Goal: Information Seeking & Learning: Understand process/instructions

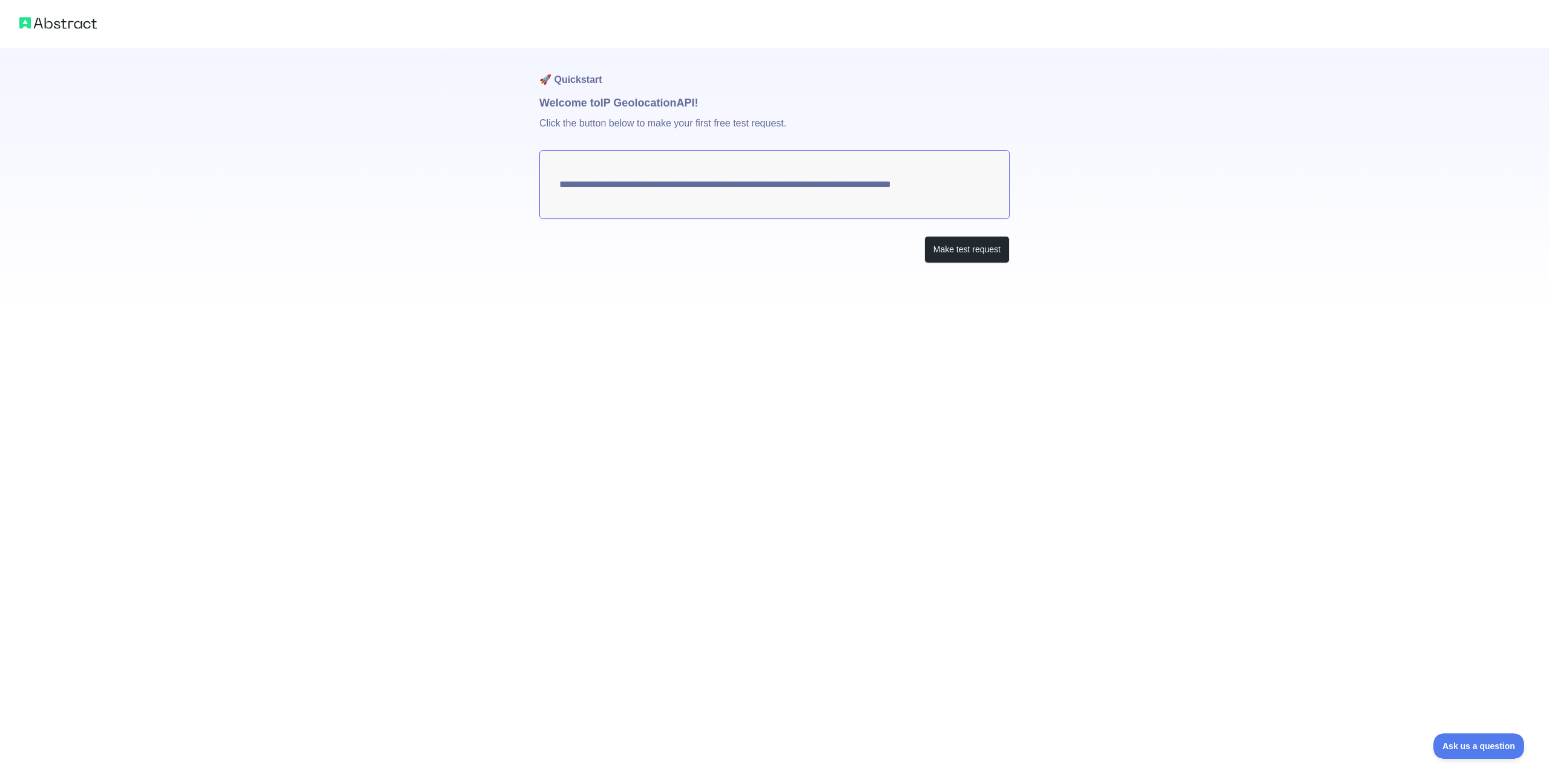
click at [844, 294] on div "**********" at bounding box center [774, 179] width 470 height 263
click at [984, 252] on button "Make test request" at bounding box center [966, 249] width 85 height 27
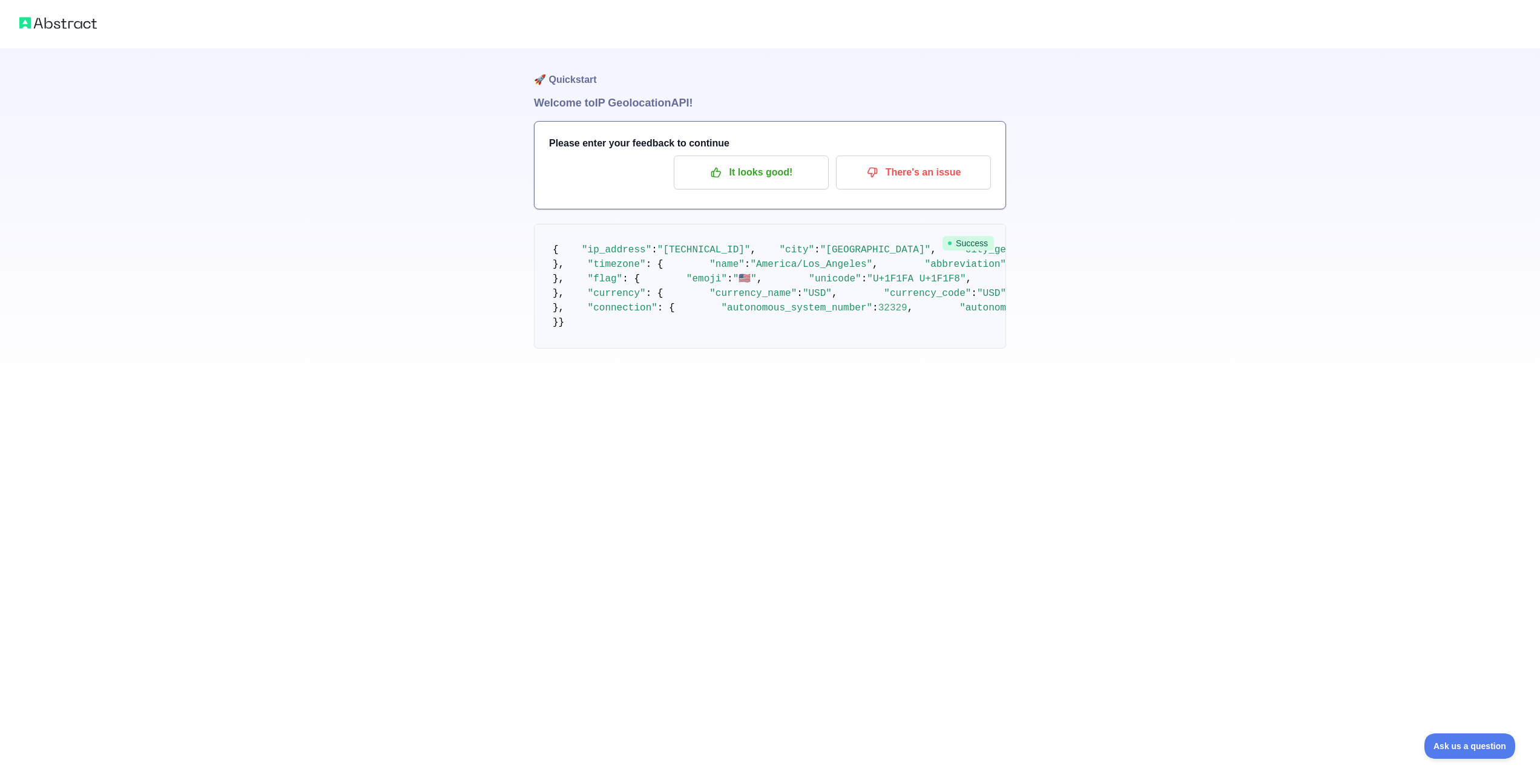
scroll to position [137, 0]
drag, startPoint x: 585, startPoint y: 390, endPoint x: 710, endPoint y: 526, distance: 184.6
click at [710, 349] on pre "{ "ip_address" : "[TECHNICAL_ID]" , "city" : "[GEOGRAPHIC_DATA]" , "city_geonam…" at bounding box center [770, 286] width 472 height 125
click at [704, 349] on pre "{ "ip_address" : "[TECHNICAL_ID]" , "city" : "[GEOGRAPHIC_DATA]" , "city_geonam…" at bounding box center [770, 286] width 472 height 125
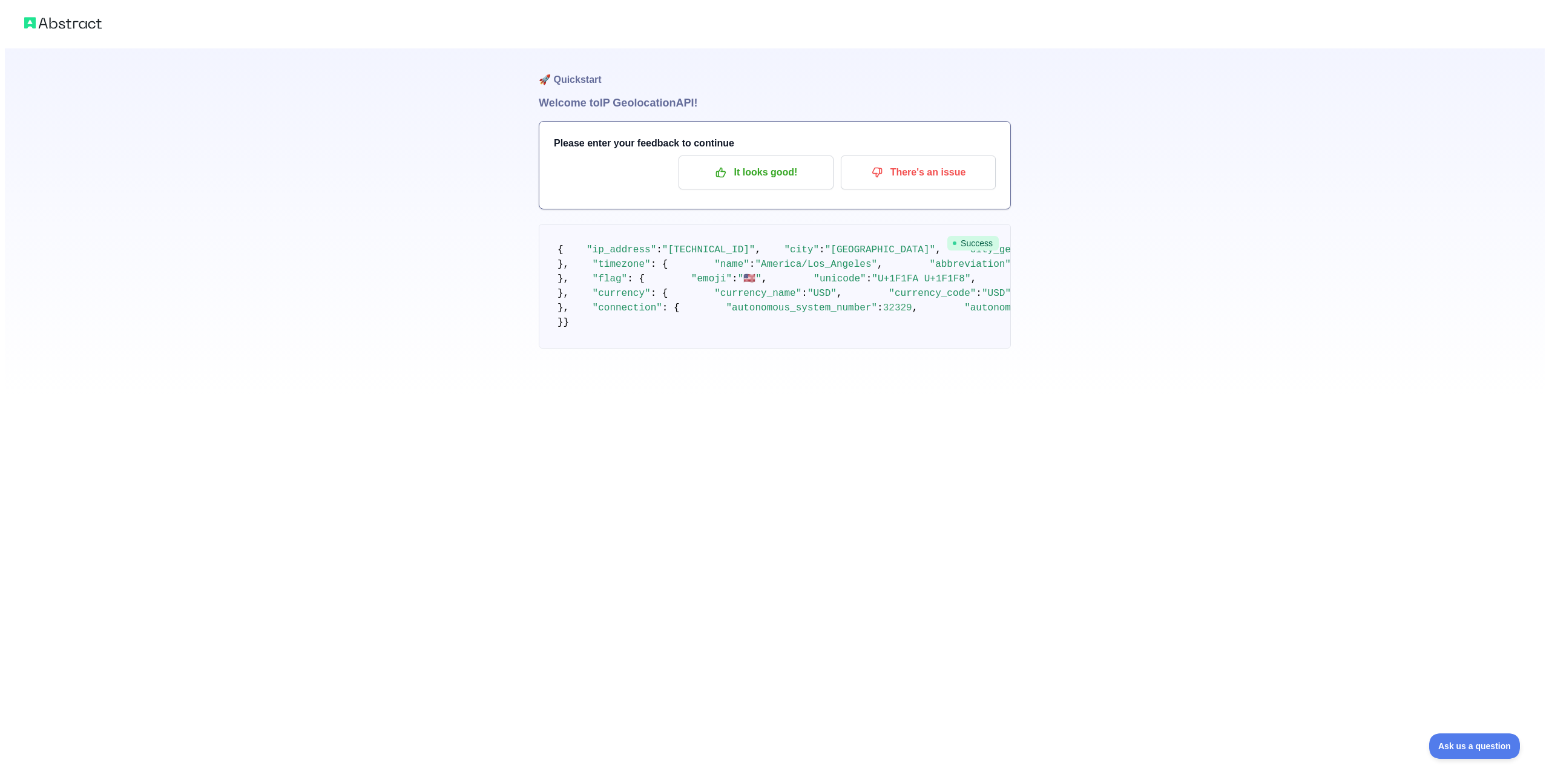
scroll to position [0, 0]
click at [750, 179] on p "It looks good!" at bounding box center [751, 172] width 137 height 21
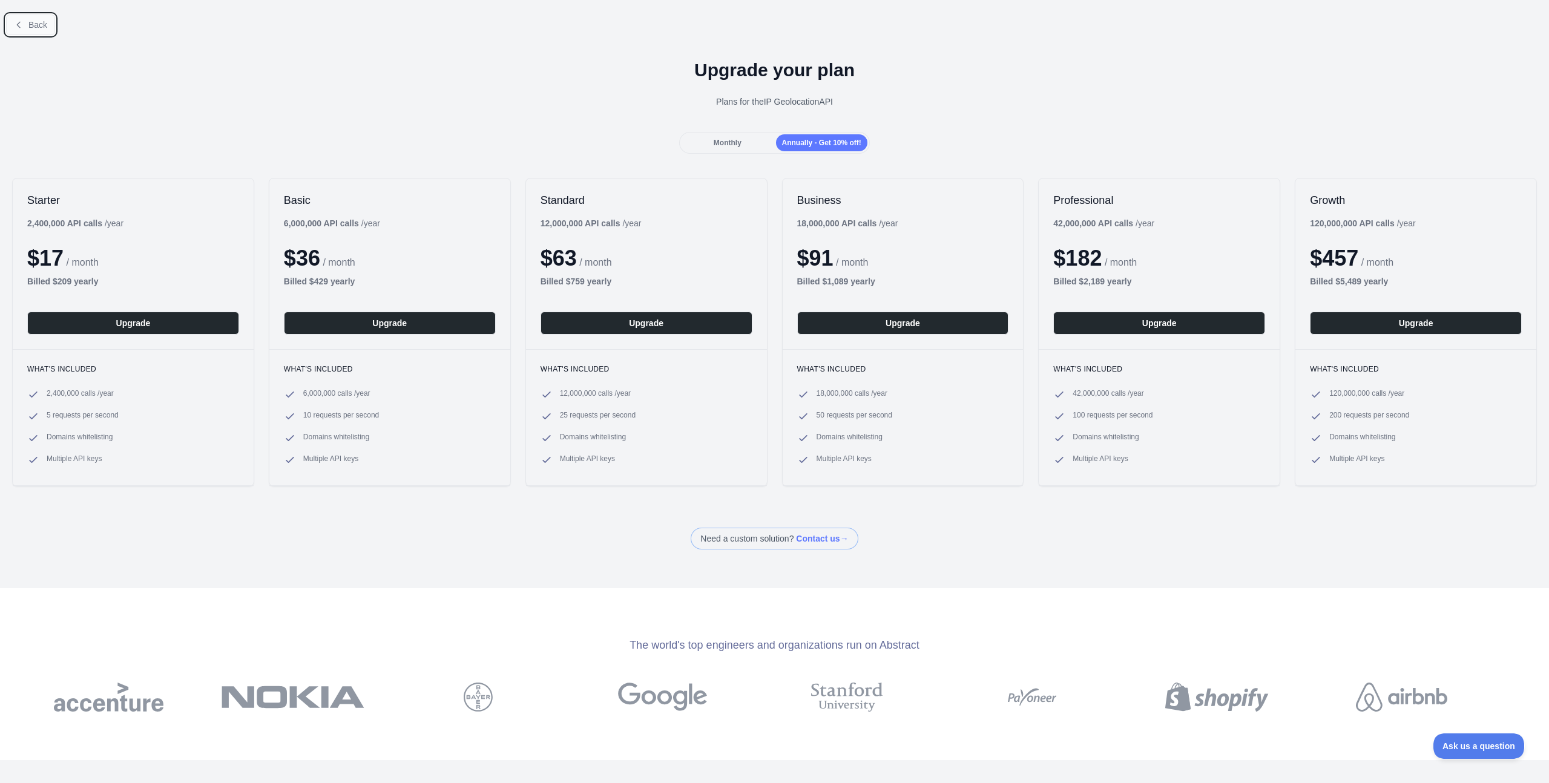
click at [36, 22] on span "Back" at bounding box center [37, 25] width 19 height 10
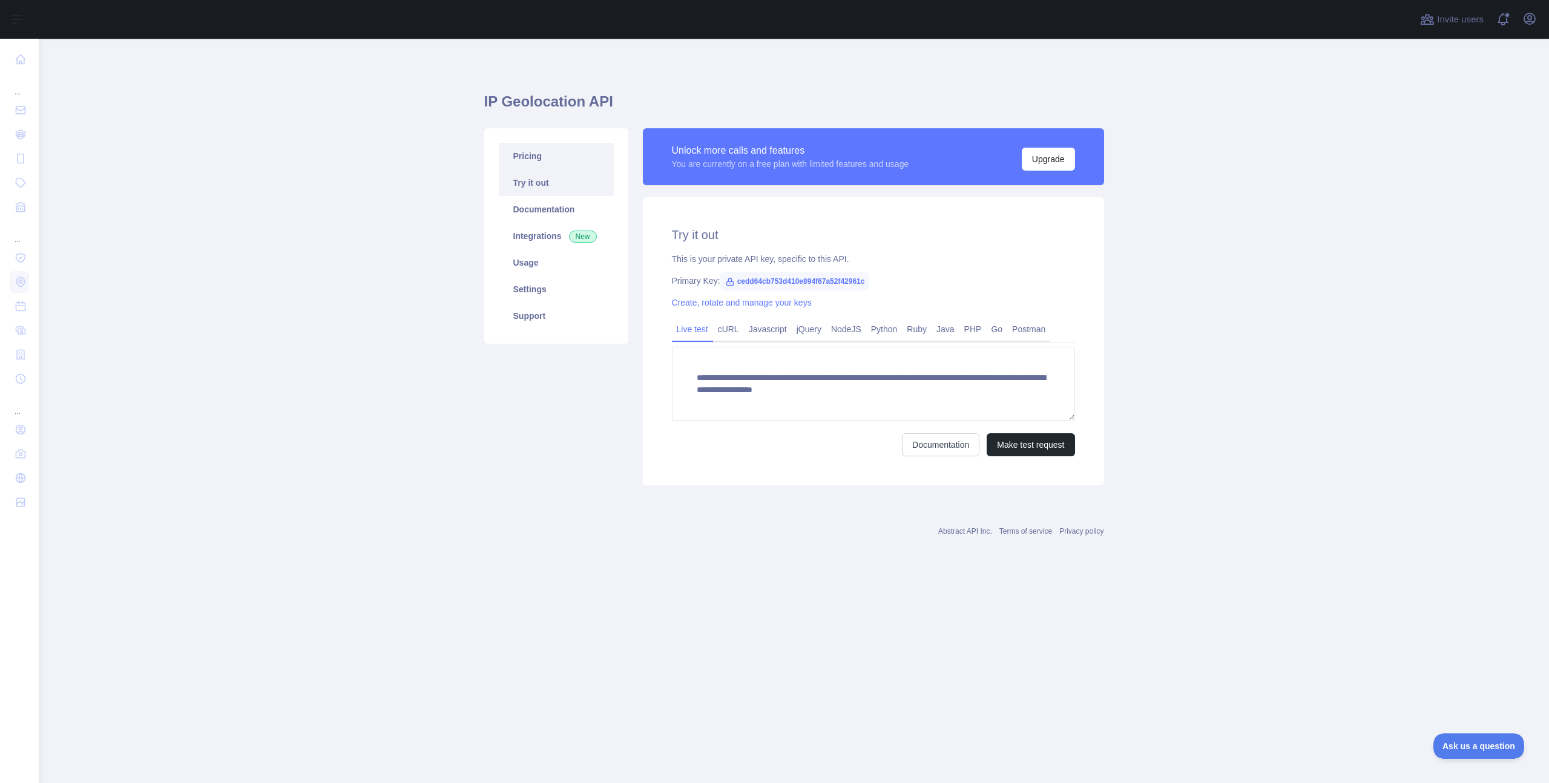
click at [544, 160] on link "Pricing" at bounding box center [556, 156] width 115 height 27
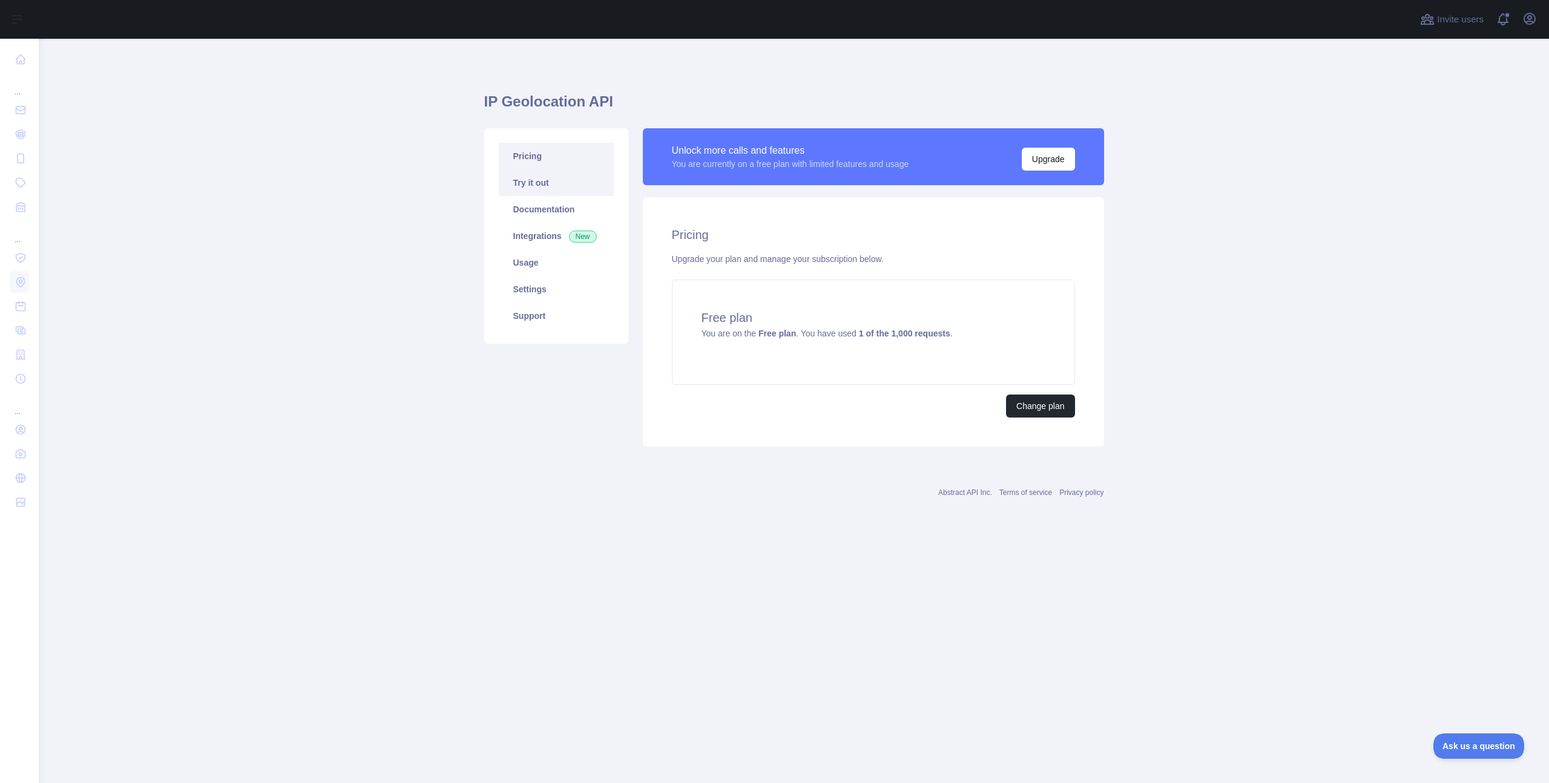
click at [565, 193] on link "Try it out" at bounding box center [556, 183] width 115 height 27
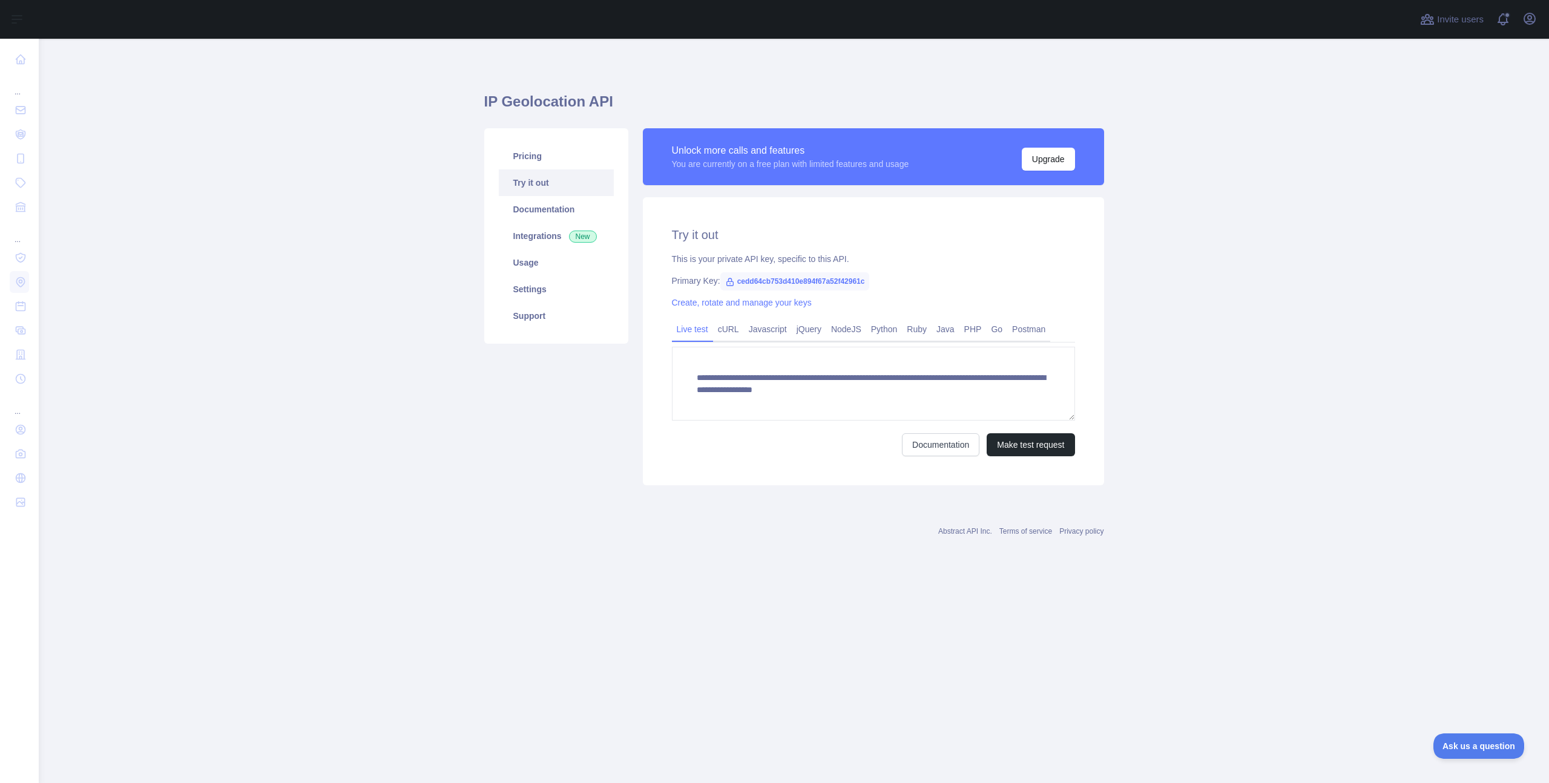
scroll to position [12, 0]
click at [1040, 446] on button "Make test request" at bounding box center [1031, 444] width 88 height 23
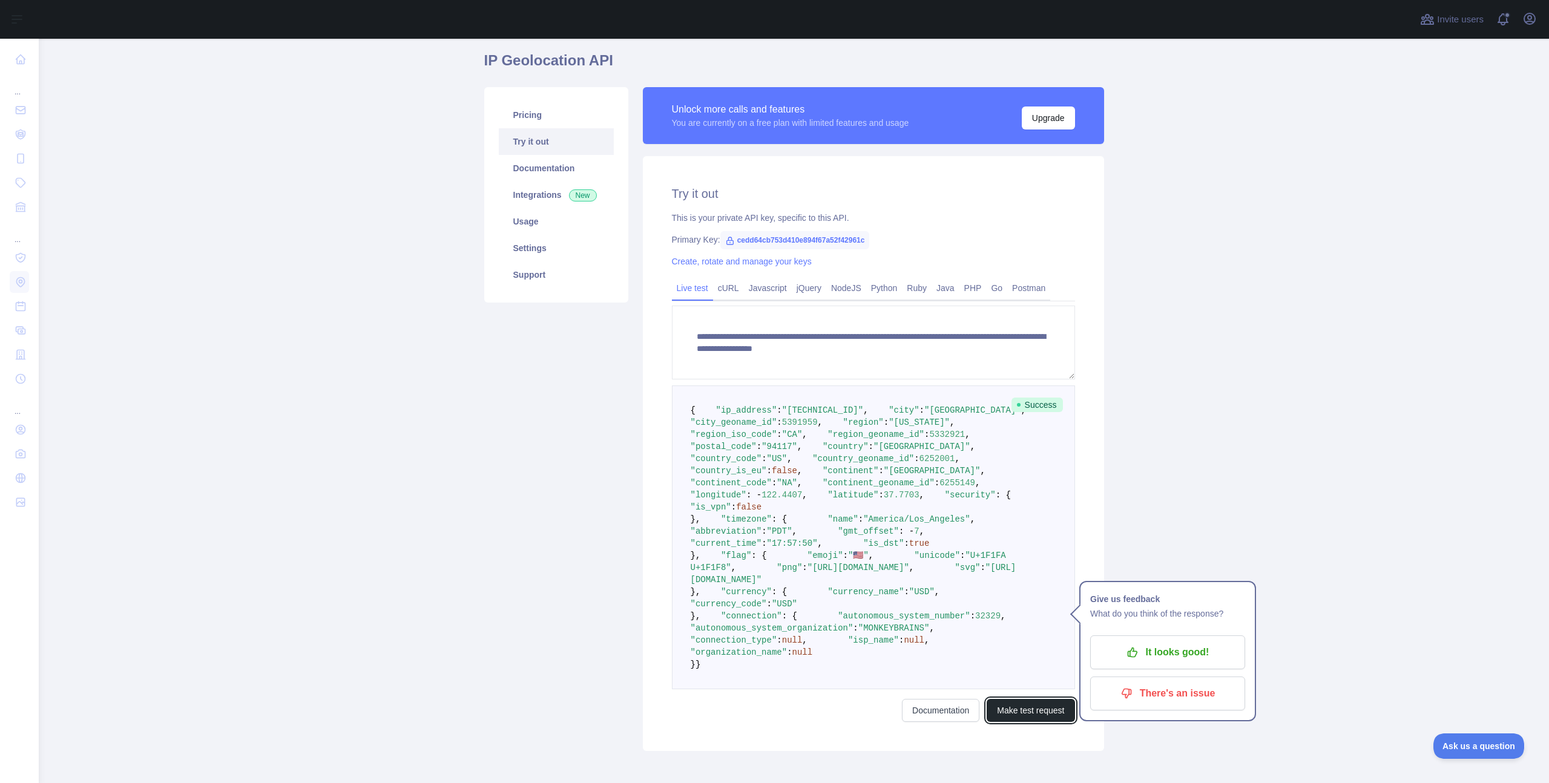
scroll to position [0, 0]
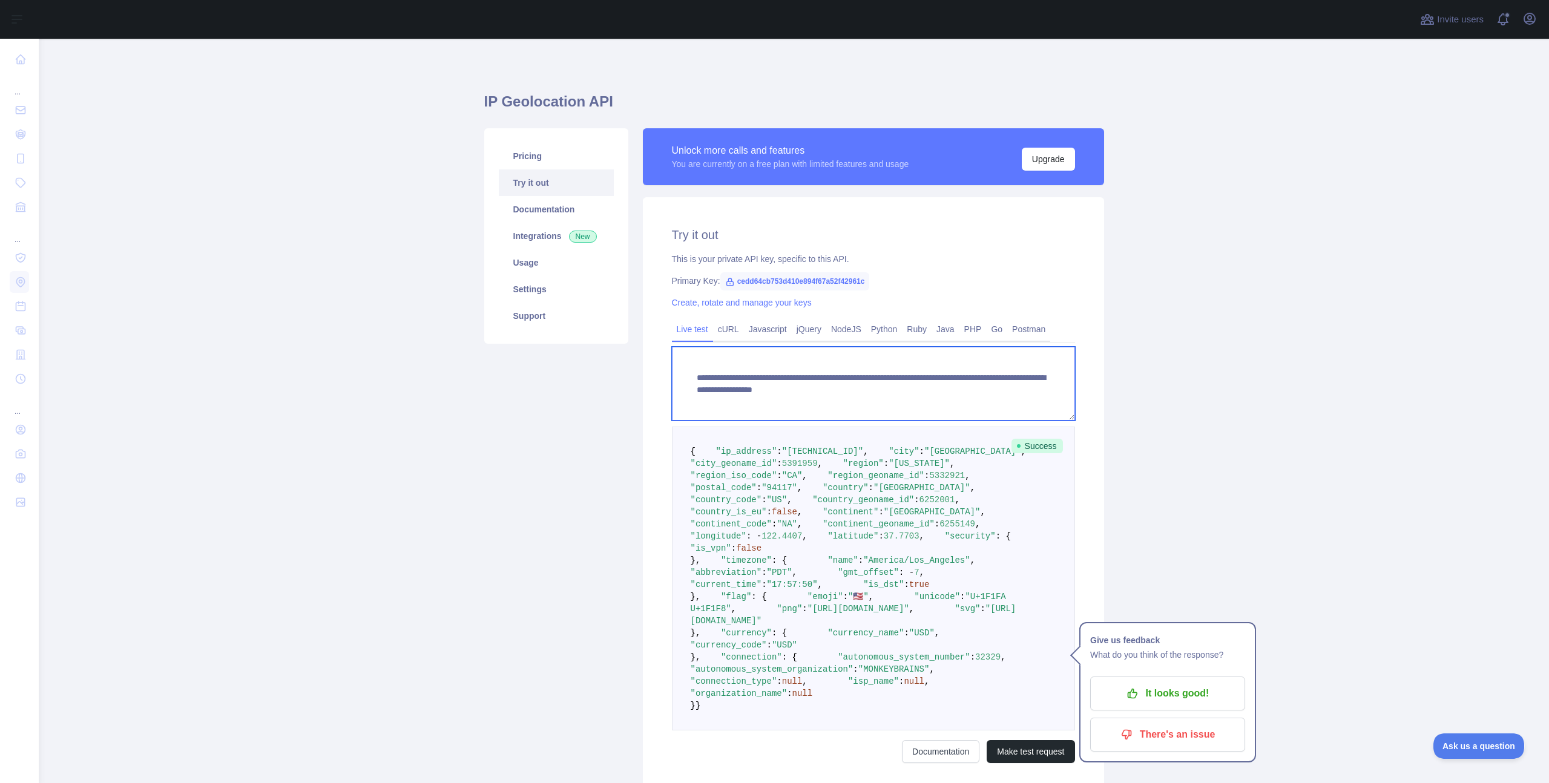
click at [852, 375] on textarea "**********" at bounding box center [873, 384] width 403 height 74
click at [906, 392] on textarea "**********" at bounding box center [873, 384] width 403 height 74
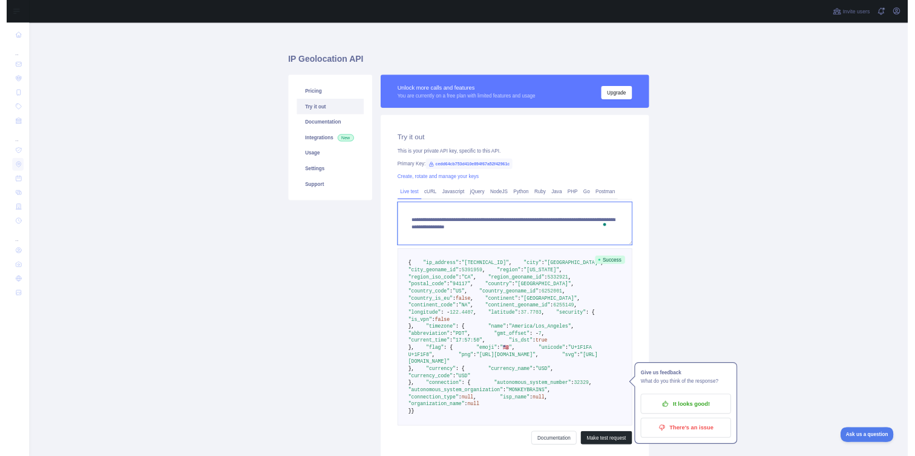
scroll to position [12, 0]
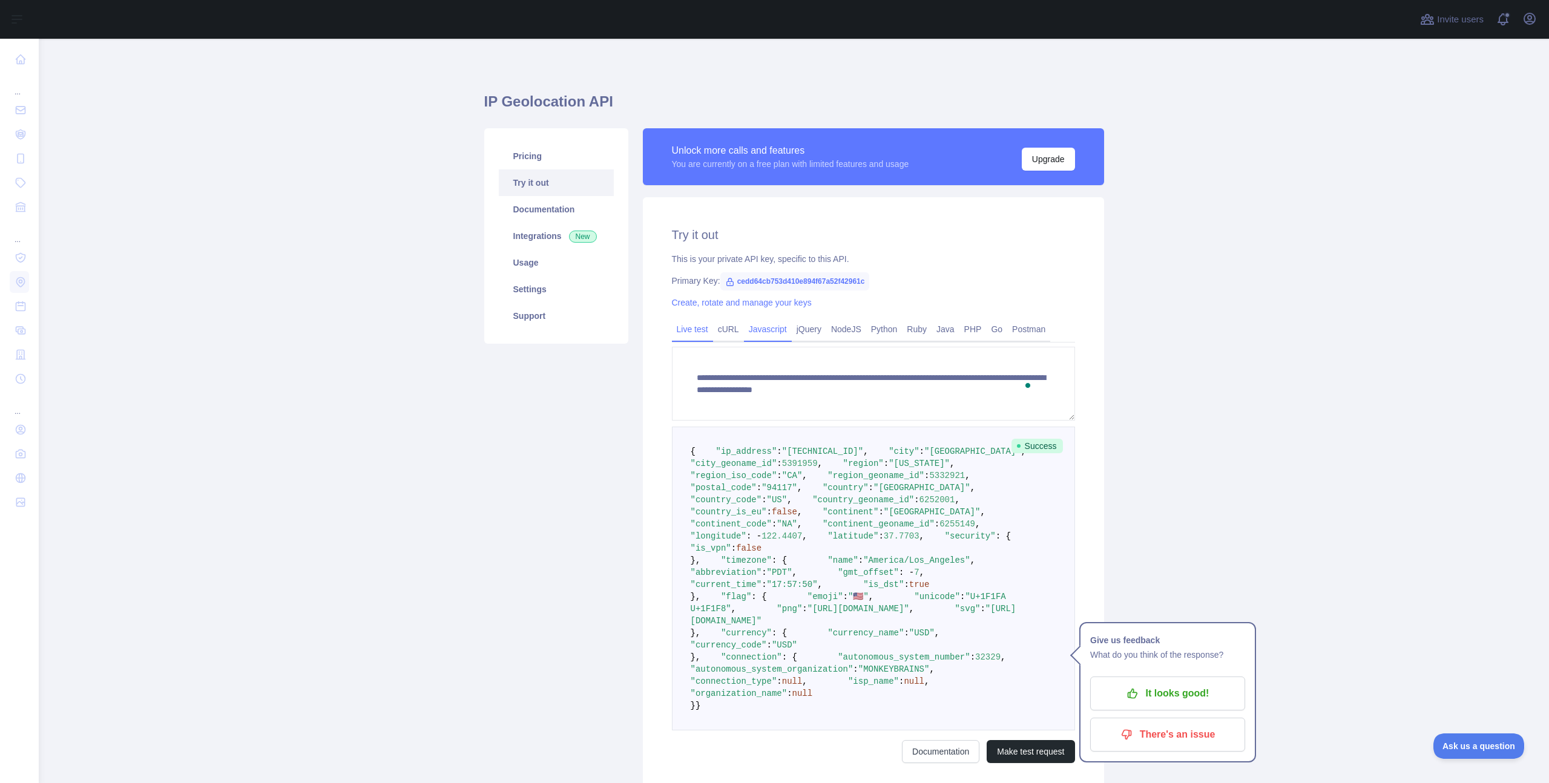
click at [767, 332] on link "Javascript" at bounding box center [768, 329] width 48 height 19
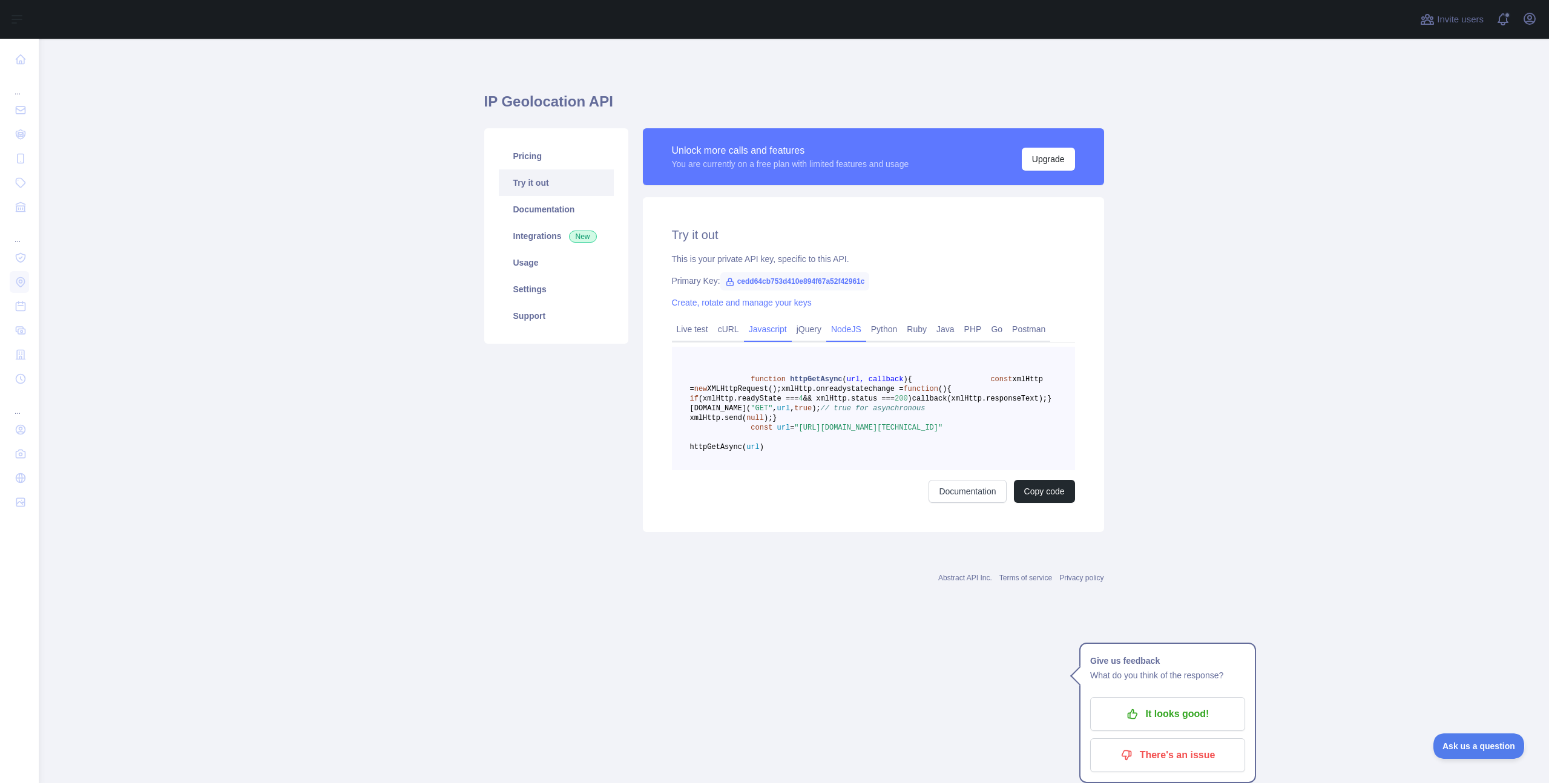
click at [846, 331] on link "NodeJS" at bounding box center [846, 329] width 40 height 19
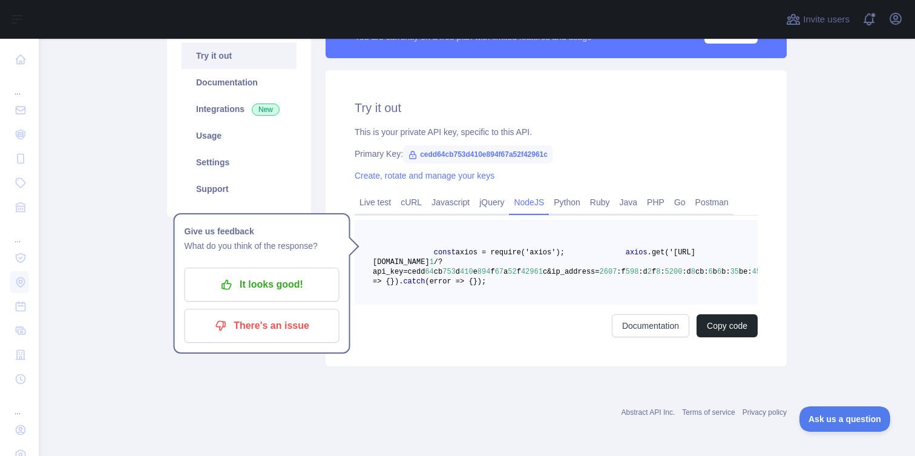
scroll to position [164, 0]
click at [364, 343] on div "Try it out This is your private API key, specific to this API. Primary Key: ced…" at bounding box center [556, 218] width 461 height 296
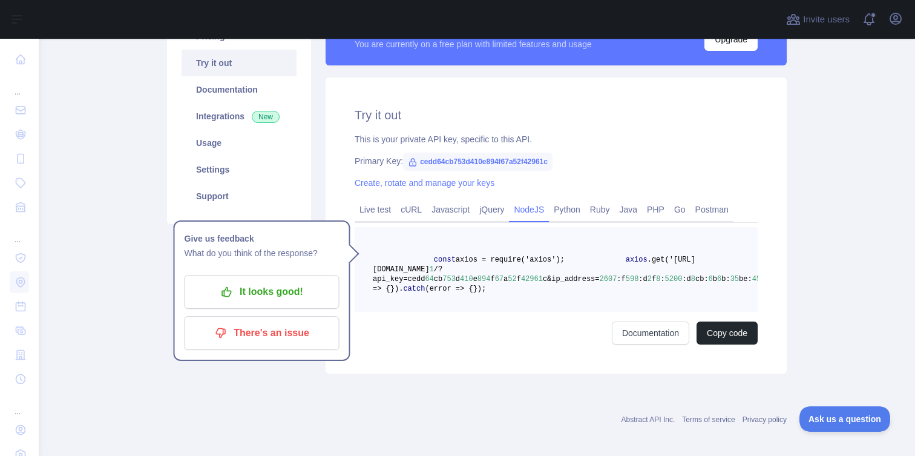
scroll to position [106, 0]
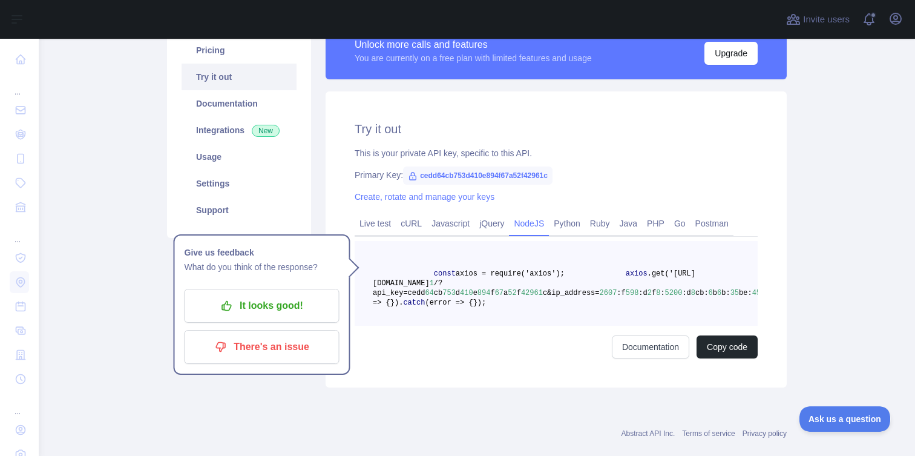
click at [555, 133] on h2 "Try it out" at bounding box center [556, 128] width 403 height 17
click at [532, 179] on span "cedd64cb753d410e894f67a52f42961c" at bounding box center [478, 175] width 150 height 18
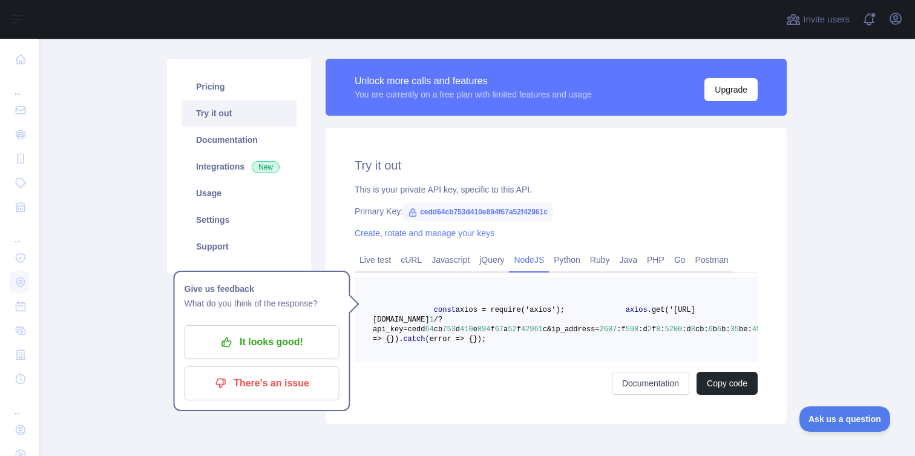
scroll to position [70, 0]
drag, startPoint x: 556, startPoint y: 372, endPoint x: 436, endPoint y: 303, distance: 138.6
click at [436, 303] on pre "const axios = require('axios'); axios .get('[URL][DOMAIN_NAME] 1 /?api_key=cedd…" at bounding box center [556, 319] width 403 height 85
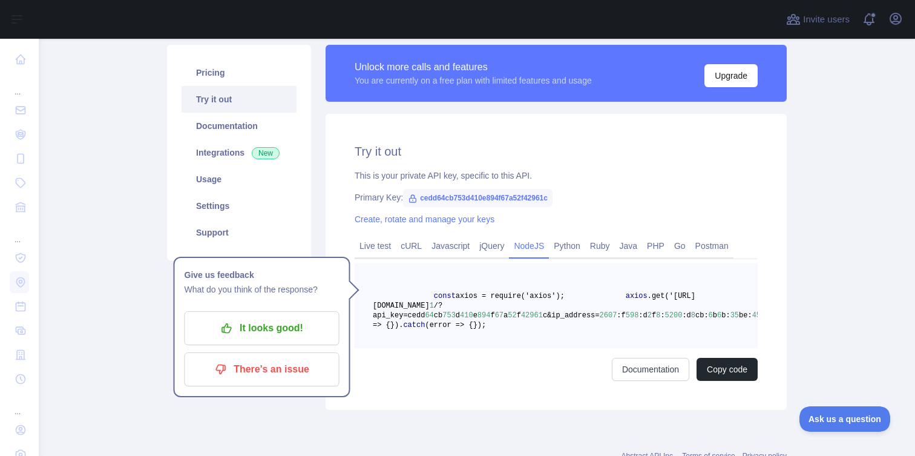
scroll to position [83, 0]
drag, startPoint x: 537, startPoint y: 314, endPoint x: 406, endPoint y: 314, distance: 131.4
click at [406, 314] on span "axios .get('[URL][DOMAIN_NAME] 1 /?api_key=cedd 64 cb 753 d 410 e 894 f 67 a 52…" at bounding box center [576, 306] width 406 height 28
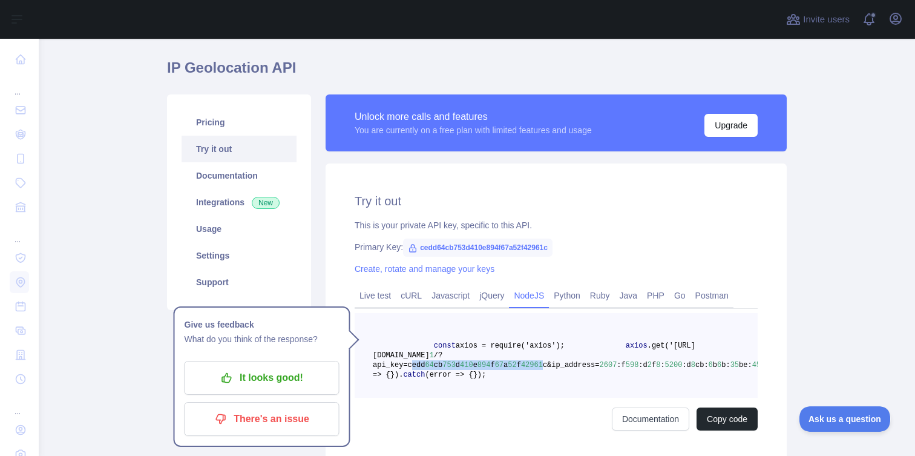
scroll to position [31, 0]
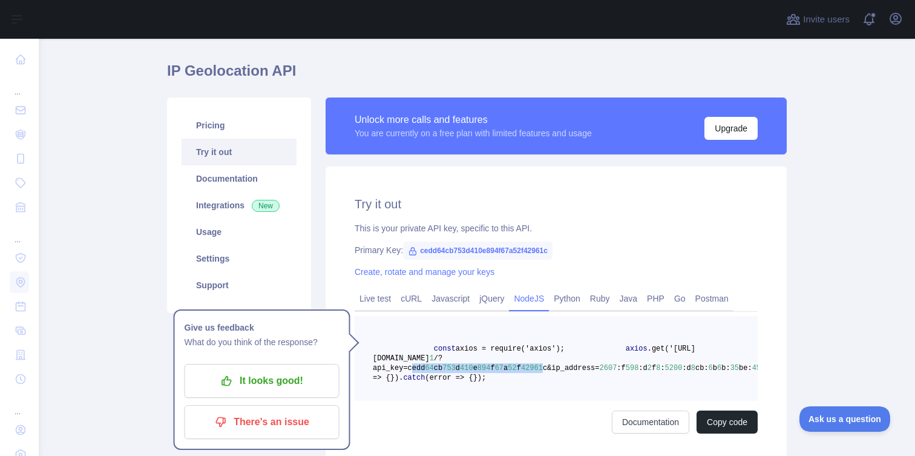
copy span "edd 64 cb 753 d 410 e 894 f 67 a 52 f 42961"
drag, startPoint x: 404, startPoint y: 367, endPoint x: 543, endPoint y: 367, distance: 139.2
click at [543, 367] on span "axios .get('[URL][DOMAIN_NAME] 1 /?api_key=cedd 64 cb 753 d 410 e 894 f 67 a 52…" at bounding box center [576, 358] width 406 height 28
copy span "cedd 64 cb 753 d 410 e 894 f 67 a 52 f 42961 c"
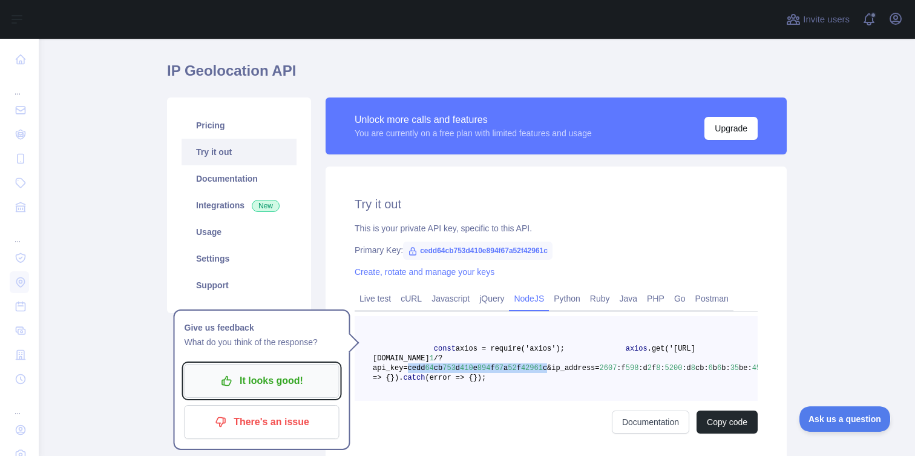
click at [299, 389] on p "It looks good!" at bounding box center [262, 380] width 137 height 21
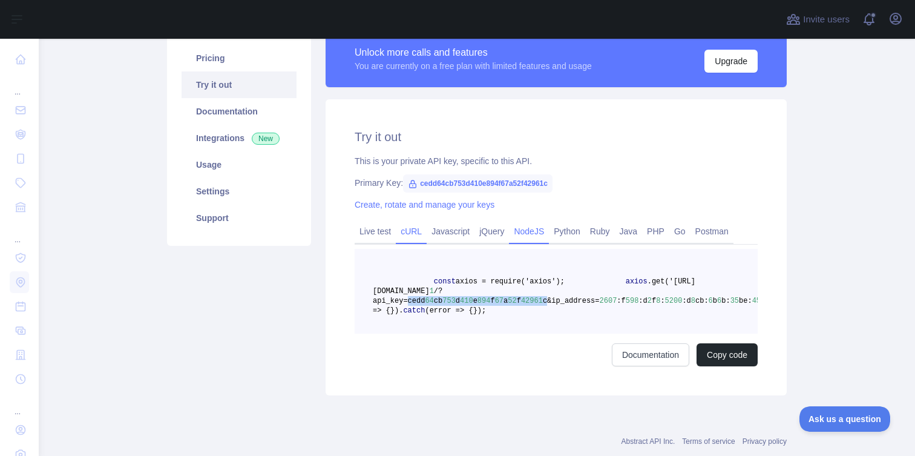
scroll to position [99, 0]
copy span "cedd 64 cb 753 d 410 e 894 f 67 a 52 f 42961 c"
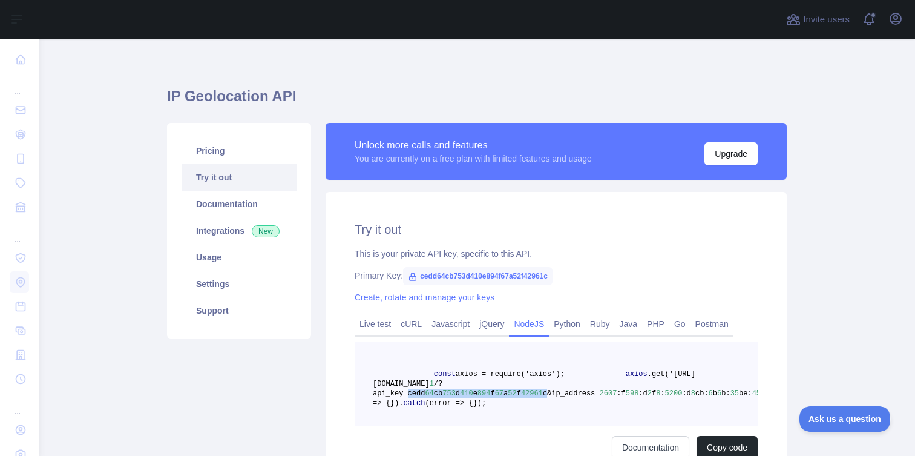
scroll to position [0, 0]
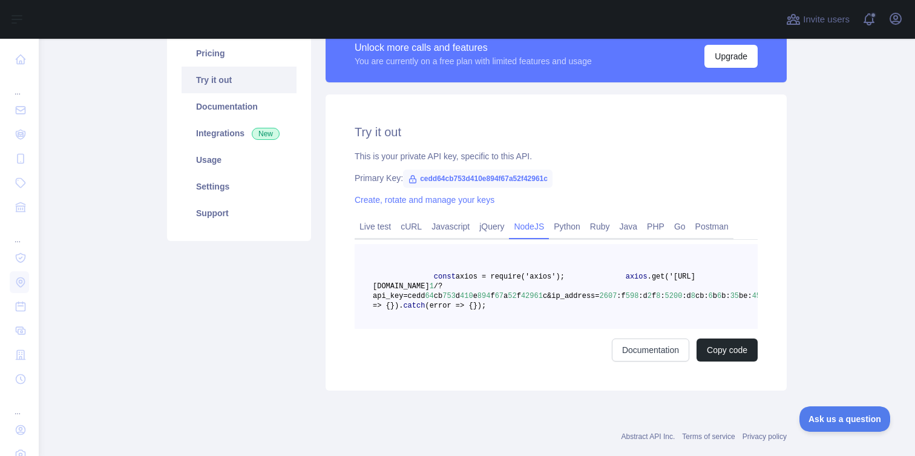
click at [589, 133] on h2 "Try it out" at bounding box center [556, 131] width 403 height 17
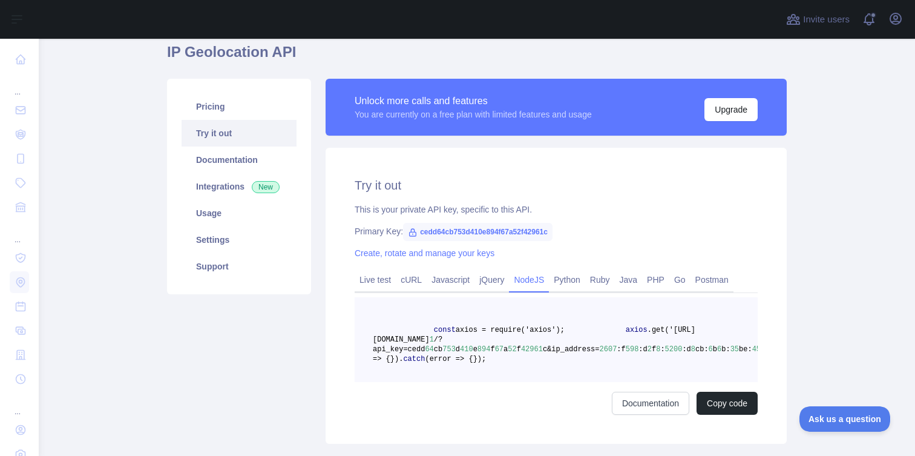
scroll to position [52, 0]
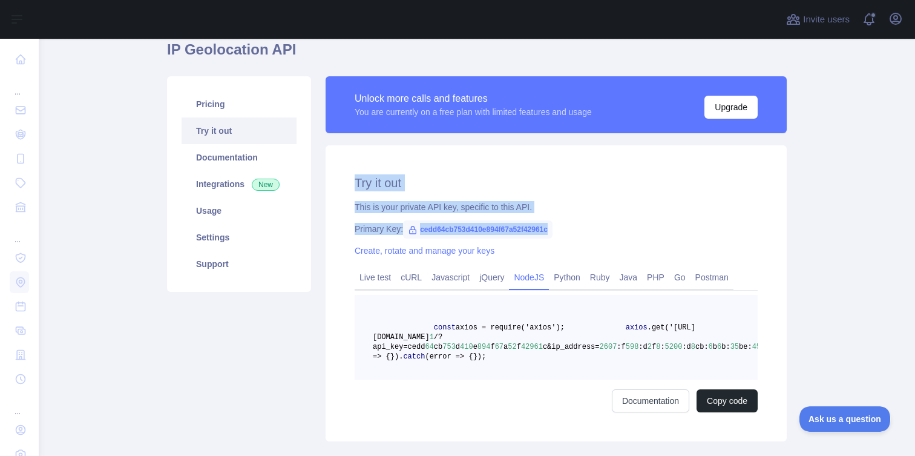
drag, startPoint x: 578, startPoint y: 243, endPoint x: 398, endPoint y: 148, distance: 203.4
click at [398, 148] on div "Try it out This is your private API key, specific to this API. Primary Key: ced…" at bounding box center [556, 293] width 461 height 296
drag, startPoint x: 335, startPoint y: 172, endPoint x: 495, endPoint y: 248, distance: 176.8
click at [495, 247] on div "Try it out This is your private API key, specific to this API. Primary Key: ced…" at bounding box center [556, 293] width 461 height 296
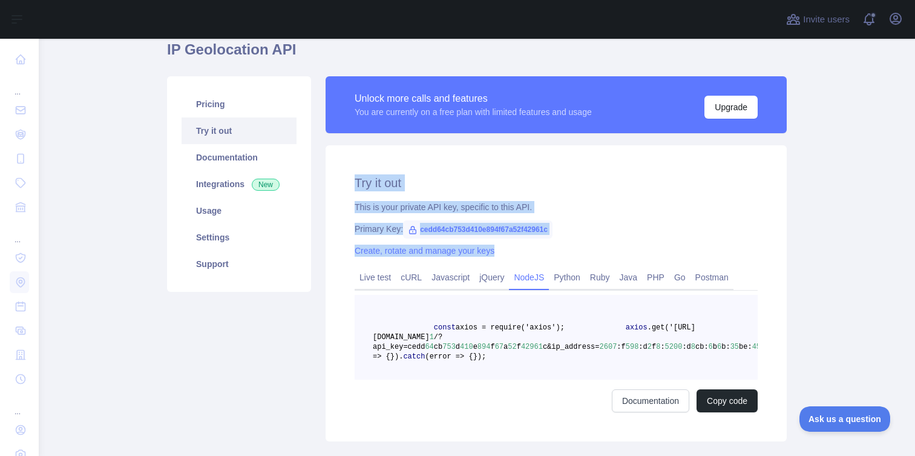
click at [495, 248] on div "Create, rotate and manage your keys" at bounding box center [556, 251] width 403 height 12
drag, startPoint x: 510, startPoint y: 249, endPoint x: 366, endPoint y: 168, distance: 164.5
click at [366, 168] on div "Try it out This is your private API key, specific to this API. Primary Key: ced…" at bounding box center [556, 293] width 461 height 296
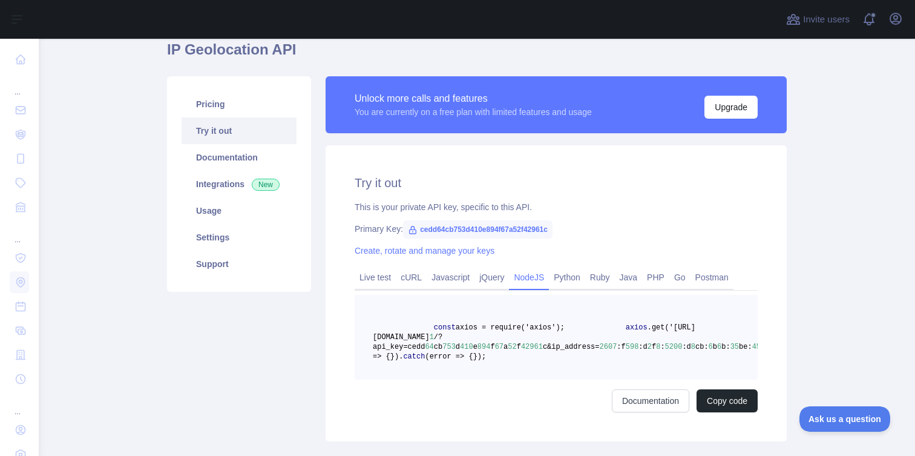
click at [351, 170] on div "Try it out This is your private API key, specific to this API. Primary Key: ced…" at bounding box center [556, 293] width 461 height 296
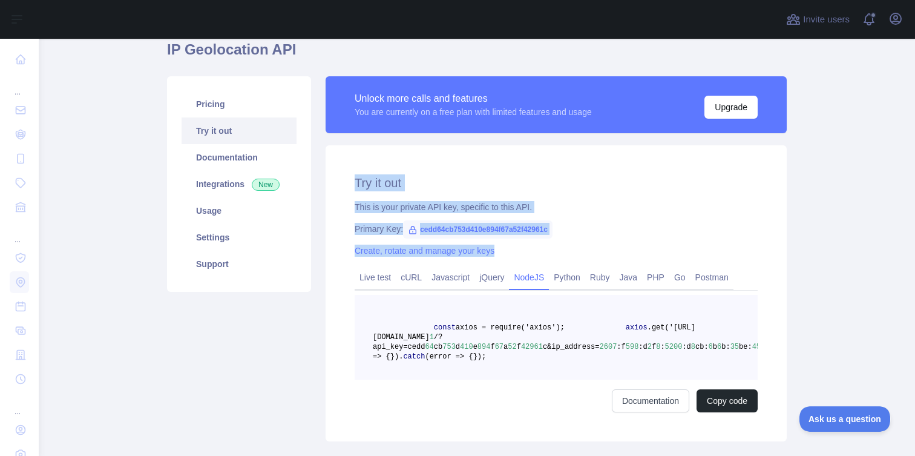
drag, startPoint x: 351, startPoint y: 170, endPoint x: 528, endPoint y: 251, distance: 195.8
click at [528, 251] on div "Try it out This is your private API key, specific to this API. Primary Key: ced…" at bounding box center [556, 293] width 461 height 296
click at [528, 251] on div "Create, rotate and manage your keys" at bounding box center [556, 251] width 403 height 12
drag, startPoint x: 535, startPoint y: 251, endPoint x: 357, endPoint y: 163, distance: 198.2
click at [357, 163] on div "Try it out This is your private API key, specific to this API. Primary Key: ced…" at bounding box center [556, 293] width 461 height 296
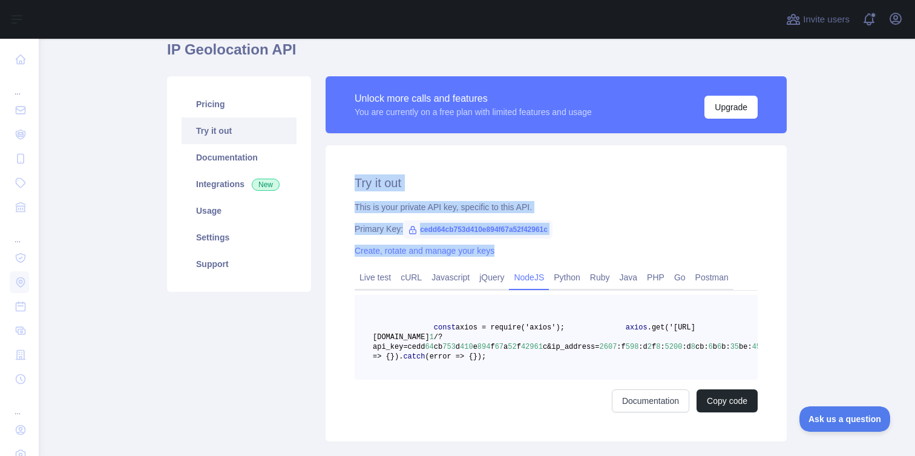
click at [357, 163] on div "Try it out This is your private API key, specific to this API. Primary Key: ced…" at bounding box center [556, 293] width 461 height 296
drag, startPoint x: 337, startPoint y: 163, endPoint x: 526, endPoint y: 249, distance: 207.5
click at [526, 249] on div "Try it out This is your private API key, specific to this API. Primary Key: ced…" at bounding box center [556, 293] width 461 height 296
click at [526, 249] on div "Create, rotate and manage your keys" at bounding box center [556, 251] width 403 height 12
drag, startPoint x: 535, startPoint y: 249, endPoint x: 363, endPoint y: 160, distance: 192.8
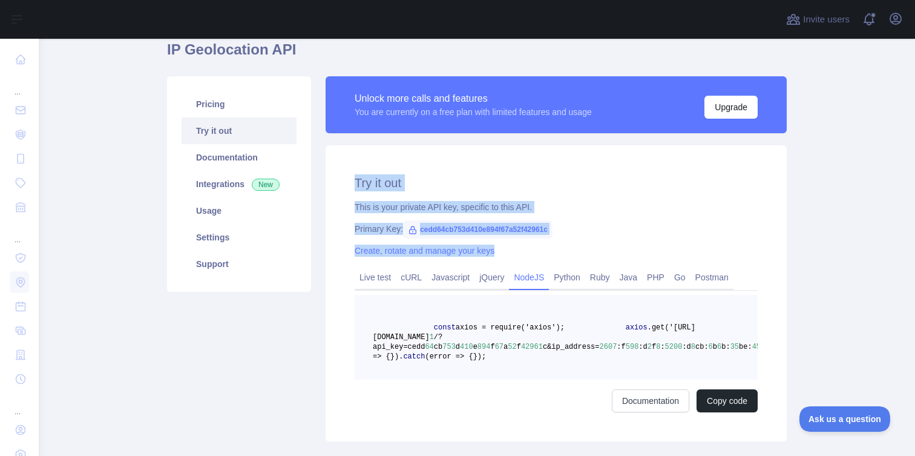
click at [363, 160] on div "Try it out This is your private API key, specific to this API. Primary Key: ced…" at bounding box center [556, 293] width 461 height 296
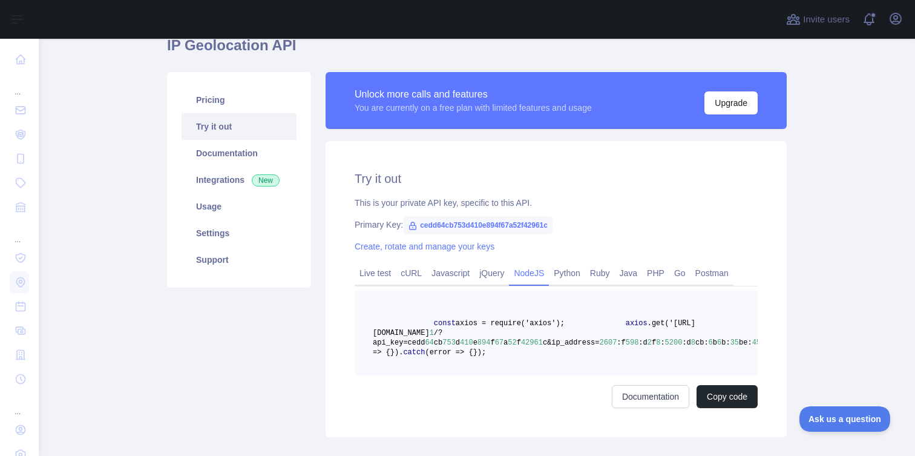
scroll to position [17, 0]
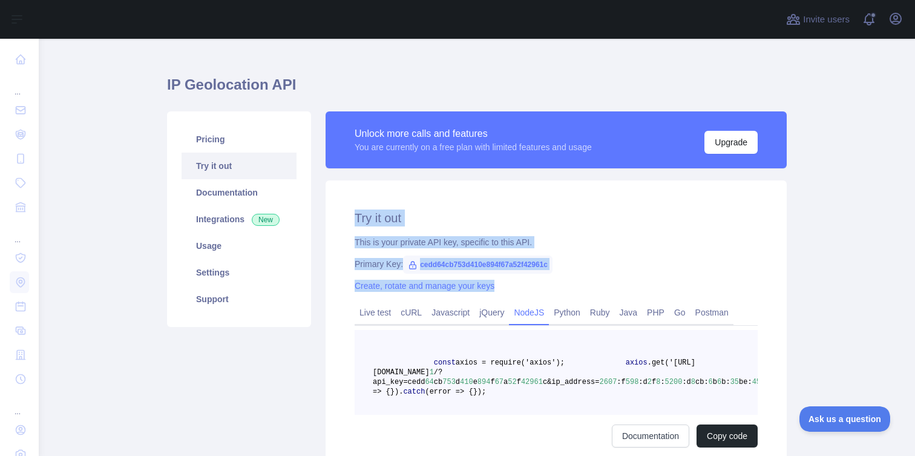
drag, startPoint x: 345, startPoint y: 207, endPoint x: 517, endPoint y: 291, distance: 191.1
click at [517, 291] on div "Try it out This is your private API key, specific to this API. Primary Key: ced…" at bounding box center [556, 328] width 461 height 296
click at [517, 291] on div "Create, rotate and manage your keys" at bounding box center [556, 286] width 403 height 12
drag, startPoint x: 524, startPoint y: 291, endPoint x: 358, endPoint y: 205, distance: 187.1
click at [358, 205] on div "Try it out This is your private API key, specific to this API. Primary Key: ced…" at bounding box center [556, 328] width 461 height 296
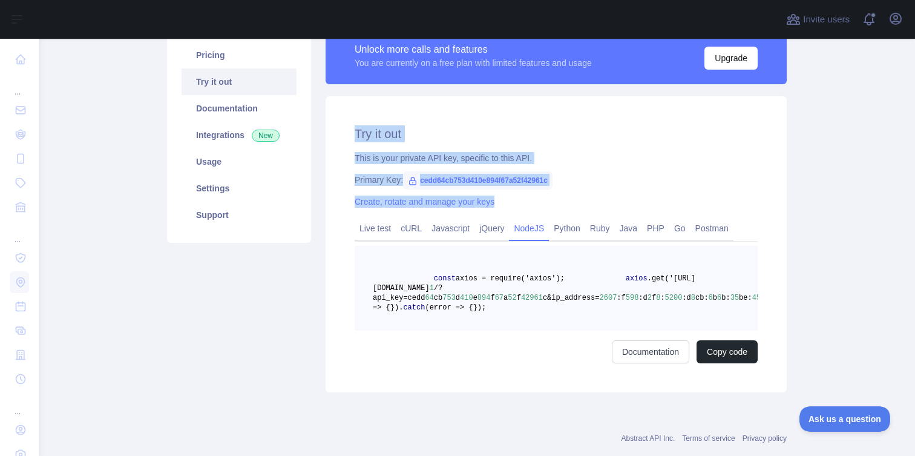
scroll to position [106, 0]
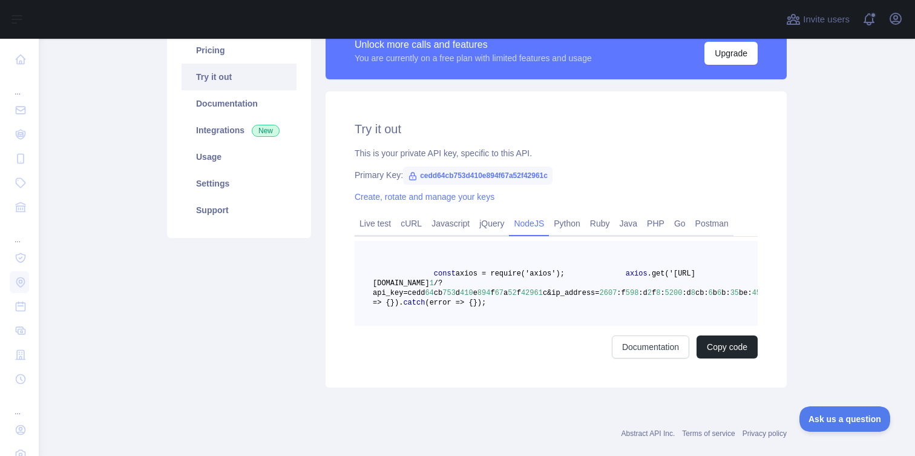
click at [354, 212] on div "Try it out This is your private API key, specific to this API. Primary Key: ced…" at bounding box center [556, 239] width 461 height 296
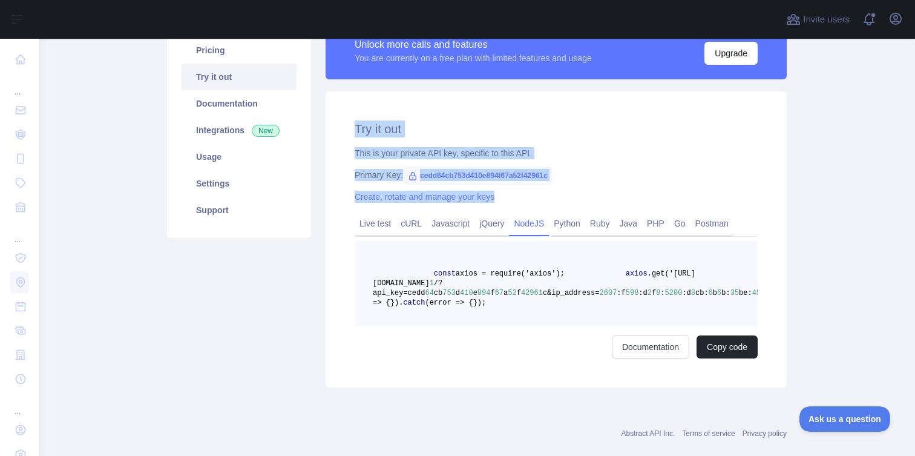
drag, startPoint x: 349, startPoint y: 117, endPoint x: 500, endPoint y: 200, distance: 172.9
click at [499, 200] on div "Try it out This is your private API key, specific to this API. Primary Key: ced…" at bounding box center [556, 239] width 461 height 296
click at [500, 200] on div "Create, rotate and manage your keys" at bounding box center [556, 197] width 403 height 12
drag, startPoint x: 500, startPoint y: 204, endPoint x: 337, endPoint y: 130, distance: 179.6
click at [337, 130] on div "Try it out This is your private API key, specific to this API. Primary Key: ced…" at bounding box center [556, 239] width 461 height 296
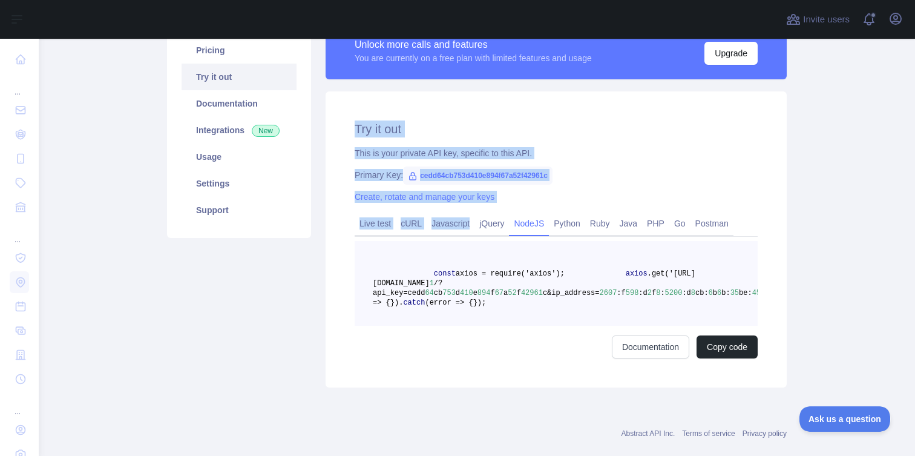
click at [337, 130] on div "Try it out This is your private API key, specific to this API. Primary Key: ced…" at bounding box center [556, 239] width 461 height 296
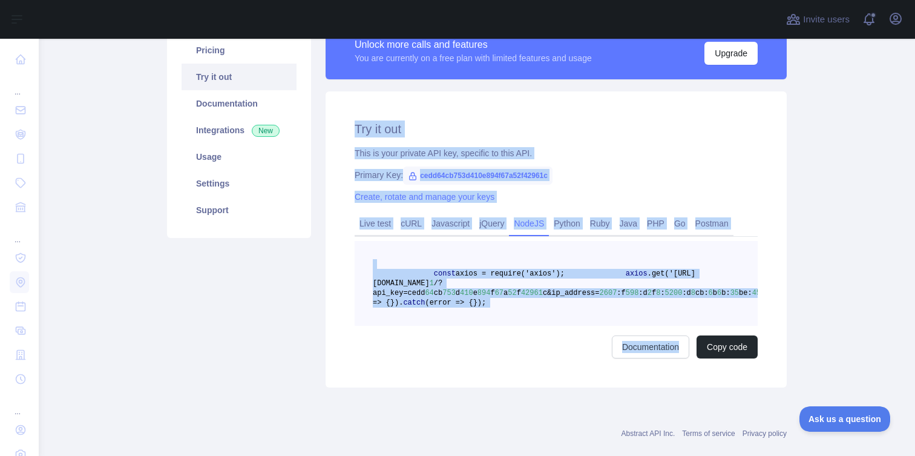
drag, startPoint x: 332, startPoint y: 125, endPoint x: 525, endPoint y: 395, distance: 331.5
click at [525, 387] on div "Try it out This is your private API key, specific to this API. Primary Key: ced…" at bounding box center [556, 239] width 461 height 296
click at [525, 358] on div "Documentation Copy code" at bounding box center [556, 346] width 403 height 23
drag, startPoint x: 525, startPoint y: 400, endPoint x: 352, endPoint y: 128, distance: 322.3
click at [352, 128] on div "Try it out This is your private API key, specific to this API. Primary Key: ced…" at bounding box center [556, 239] width 461 height 296
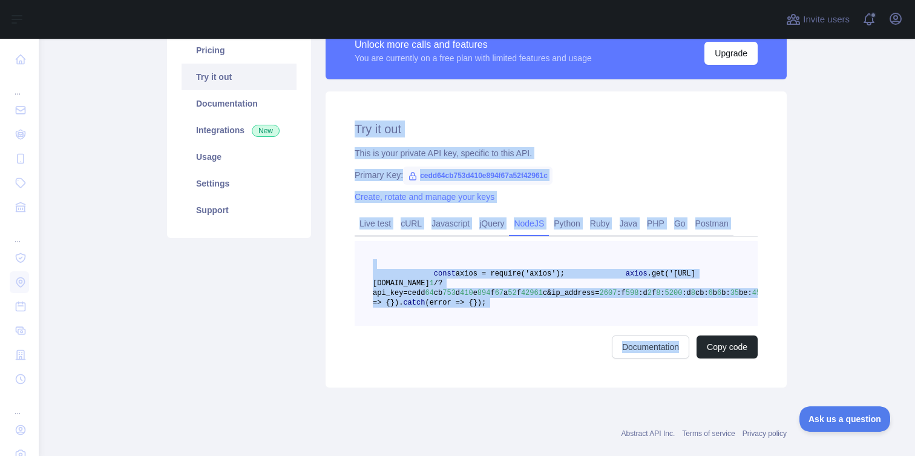
click at [355, 128] on h2 "Try it out" at bounding box center [556, 128] width 403 height 17
drag, startPoint x: 347, startPoint y: 127, endPoint x: 493, endPoint y: 370, distance: 284.0
click at [493, 370] on div "Try it out This is your private API key, specific to this API. Primary Key: ced…" at bounding box center [556, 239] width 461 height 296
click at [493, 358] on div "const axios = require('axios'); axios .get('[URL][DOMAIN_NAME] 1 /?api_key=cedd…" at bounding box center [556, 299] width 403 height 117
drag, startPoint x: 504, startPoint y: 375, endPoint x: 368, endPoint y: 100, distance: 306.5
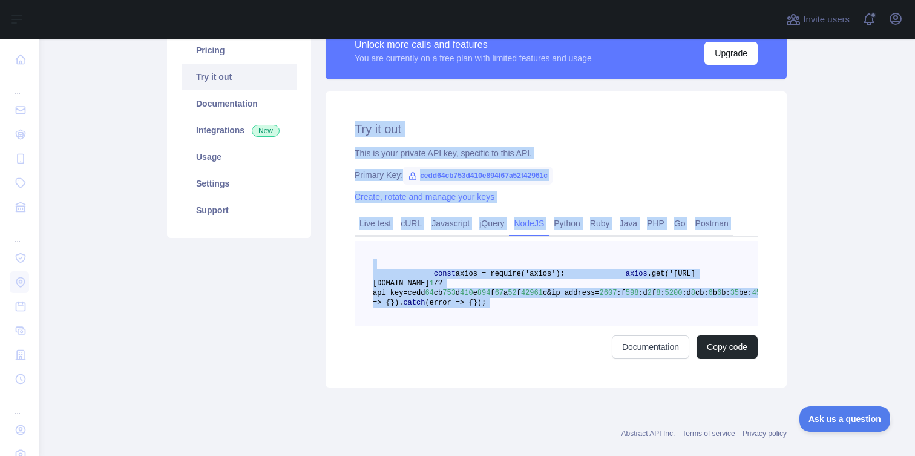
click at [368, 100] on div "Try it out This is your private API key, specific to this API. Primary Key: ced…" at bounding box center [556, 239] width 461 height 296
click at [370, 121] on h2 "Try it out" at bounding box center [556, 128] width 403 height 17
drag, startPoint x: 345, startPoint y: 117, endPoint x: 462, endPoint y: 366, distance: 274.9
click at [462, 366] on div "Try it out This is your private API key, specific to this API. Primary Key: ced…" at bounding box center [556, 239] width 461 height 296
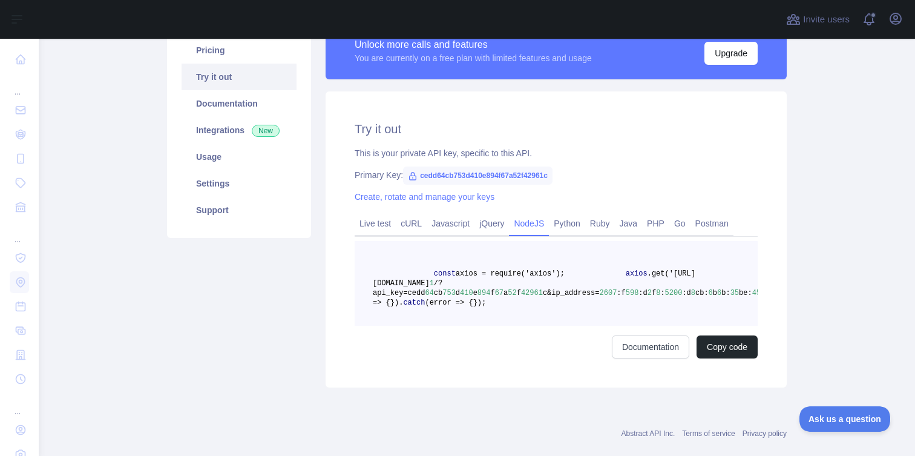
click at [481, 358] on div "const axios = require('axios'); axios .get('[URL][DOMAIN_NAME] 1 /?api_key=cedd…" at bounding box center [556, 299] width 403 height 117
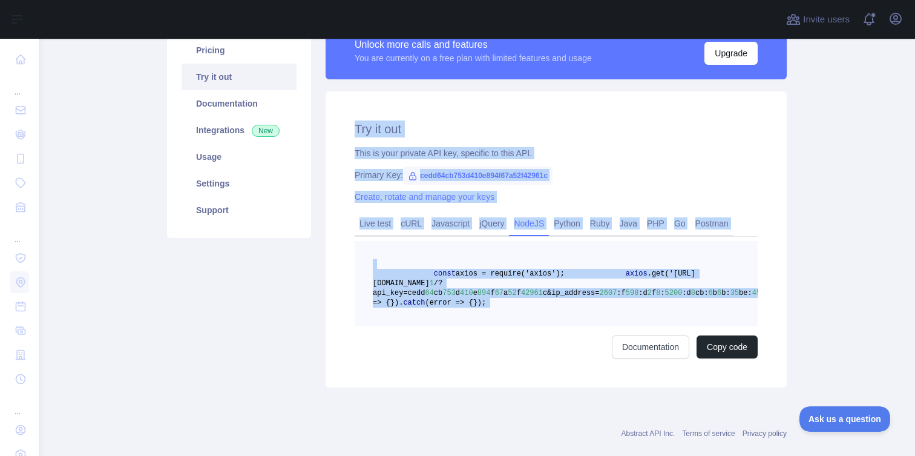
drag, startPoint x: 481, startPoint y: 372, endPoint x: 350, endPoint y: 128, distance: 276.8
click at [350, 128] on div "Try it out This is your private API key, specific to this API. Primary Key: ced…" at bounding box center [556, 239] width 461 height 296
click at [355, 128] on h2 "Try it out" at bounding box center [556, 128] width 403 height 17
drag, startPoint x: 350, startPoint y: 128, endPoint x: 521, endPoint y: 372, distance: 298.1
click at [521, 372] on div "Try it out This is your private API key, specific to this API. Primary Key: ced…" at bounding box center [556, 239] width 461 height 296
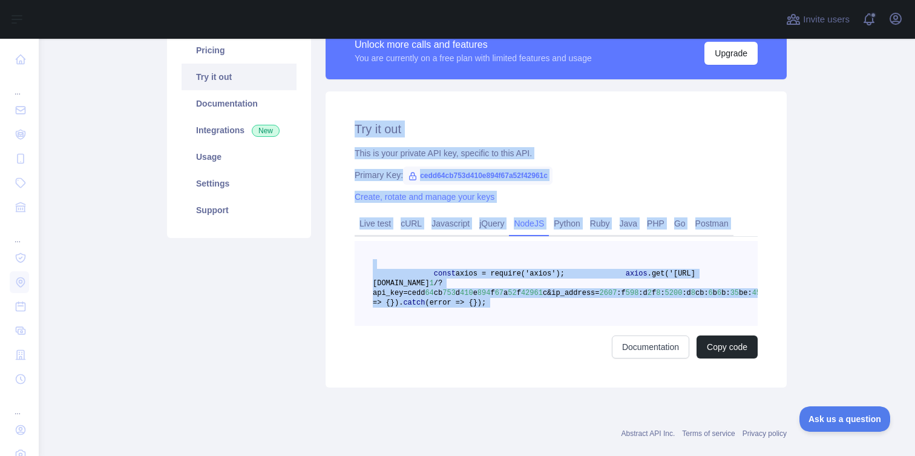
click at [521, 358] on div "const axios = require('axios'); axios .get('[URL][DOMAIN_NAME] 1 /?api_key=cedd…" at bounding box center [556, 299] width 403 height 117
drag, startPoint x: 521, startPoint y: 372, endPoint x: 358, endPoint y: 128, distance: 294.2
click at [358, 128] on div "Try it out This is your private API key, specific to this API. Primary Key: ced…" at bounding box center [556, 239] width 461 height 296
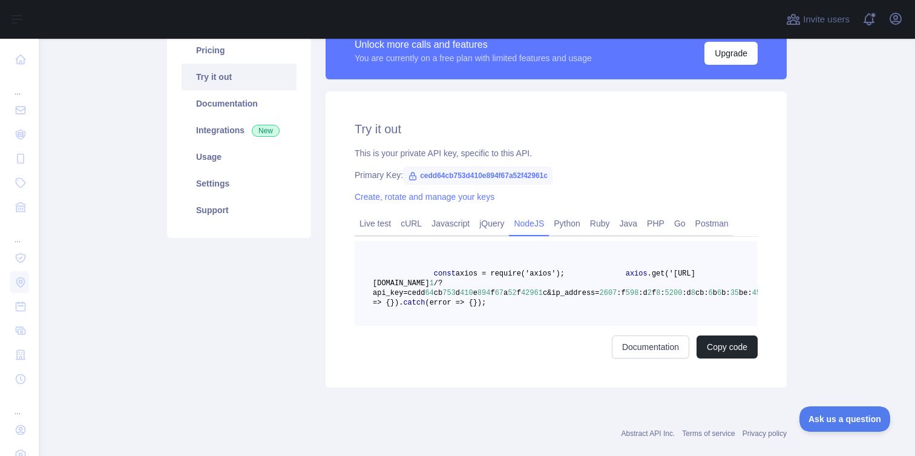
click at [349, 130] on div "Try it out This is your private API key, specific to this API. Primary Key: ced…" at bounding box center [556, 239] width 461 height 296
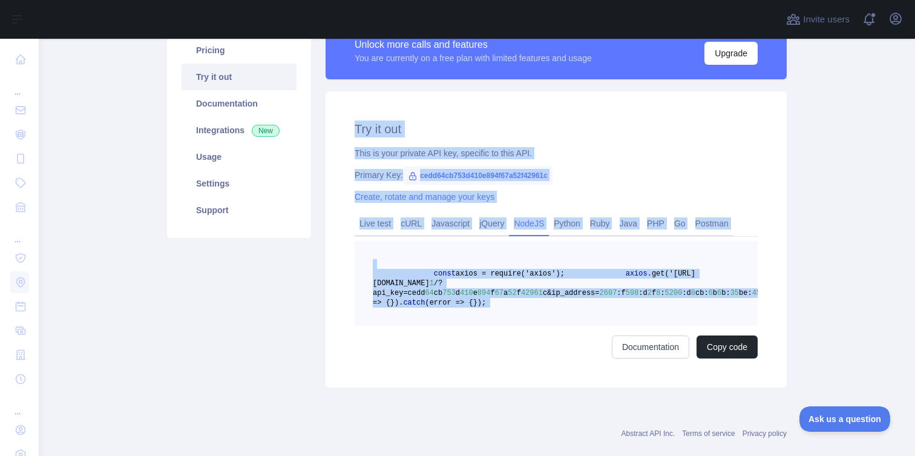
drag, startPoint x: 349, startPoint y: 130, endPoint x: 487, endPoint y: 370, distance: 277.4
click at [487, 370] on div "Try it out This is your private API key, specific to this API. Primary Key: ced…" at bounding box center [556, 239] width 461 height 296
click at [487, 358] on div "const axios = require('axios'); axios .get('[URL][DOMAIN_NAME] 1 /?api_key=cedd…" at bounding box center [556, 299] width 403 height 117
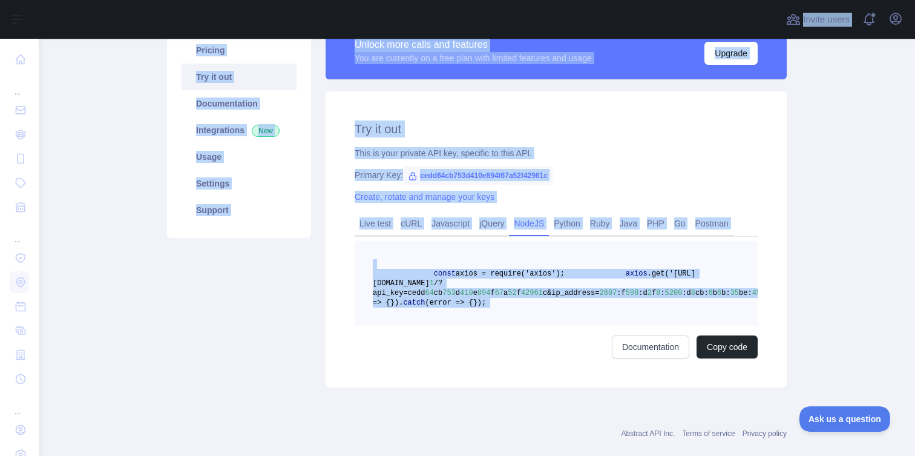
scroll to position [0, 0]
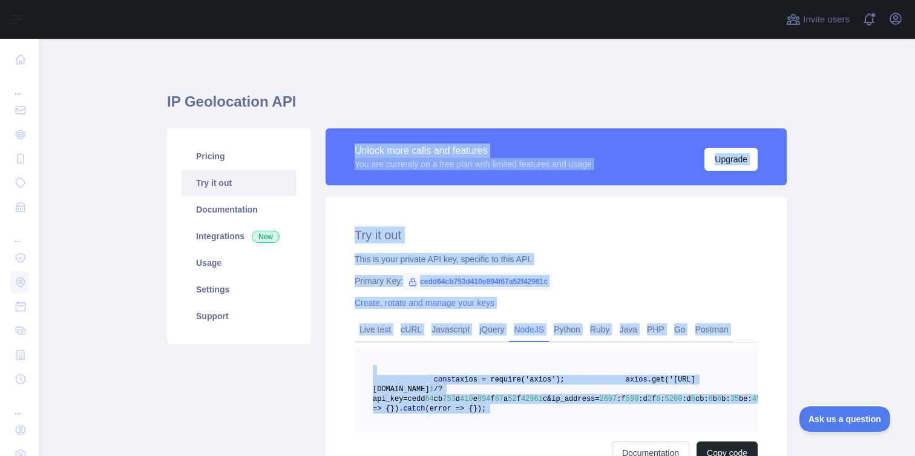
drag, startPoint x: 487, startPoint y: 367, endPoint x: 338, endPoint y: 128, distance: 281.7
click at [337, 128] on div "Unlock more calls and features You are currently on a free plan with limited fe…" at bounding box center [556, 310] width 476 height 365
click at [338, 128] on div "Pricing Try it out Documentation Integrations New Usage Settings Support Unlock…" at bounding box center [477, 311] width 634 height 380
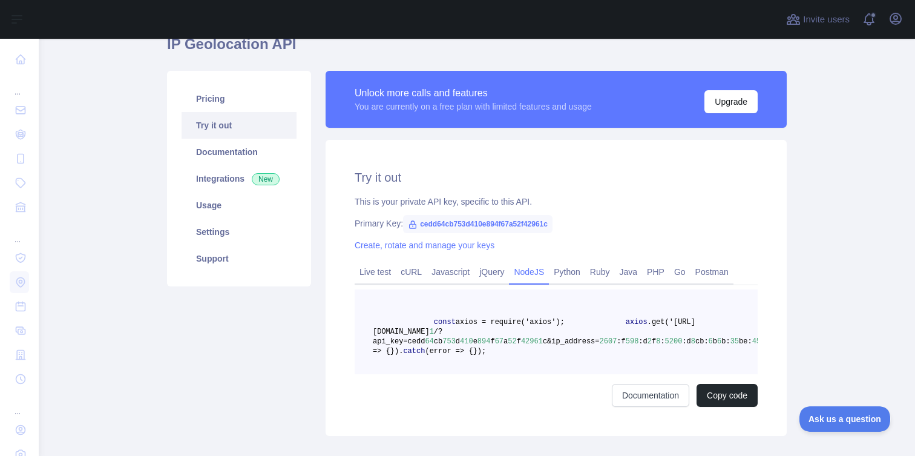
scroll to position [57, 0]
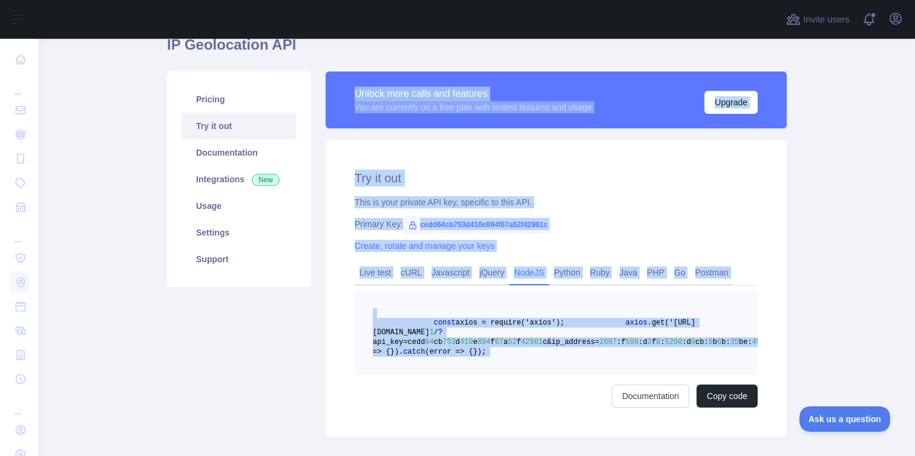
drag, startPoint x: 343, startPoint y: 97, endPoint x: 462, endPoint y: 432, distance: 355.2
click at [462, 432] on div "Unlock more calls and features You are currently on a free plan with limited fe…" at bounding box center [556, 253] width 476 height 365
click at [451, 375] on pre "const axios = require('axios'); axios .get('[URL][DOMAIN_NAME] 1 /?api_key=cedd…" at bounding box center [556, 332] width 403 height 85
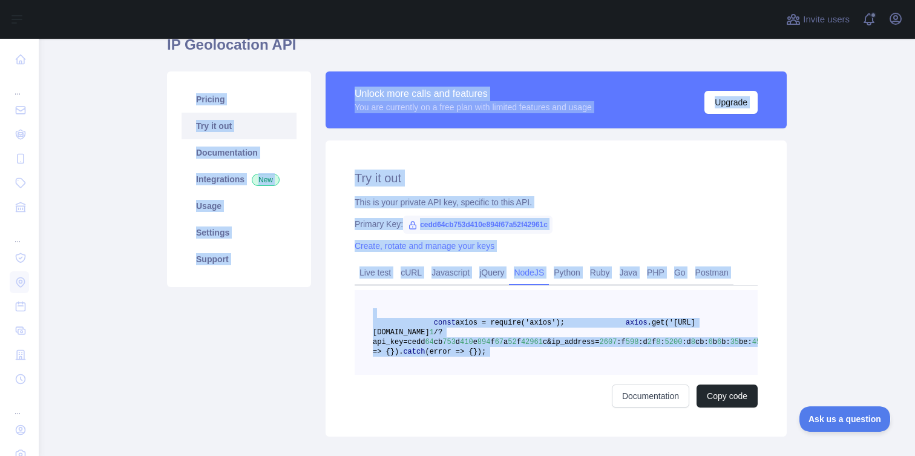
drag, startPoint x: 485, startPoint y: 421, endPoint x: 284, endPoint y: 79, distance: 396.5
click at [284, 79] on div "Pricing Try it out Documentation Integrations New Usage Settings Support Unlock…" at bounding box center [477, 254] width 634 height 380
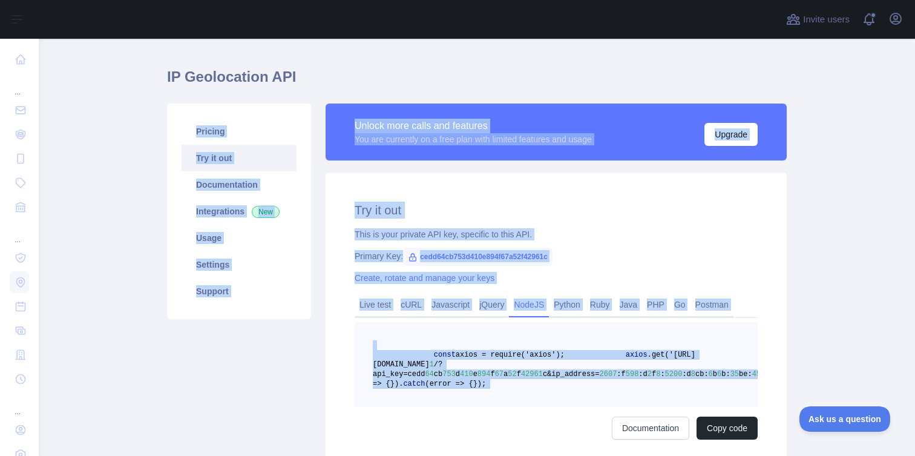
scroll to position [24, 0]
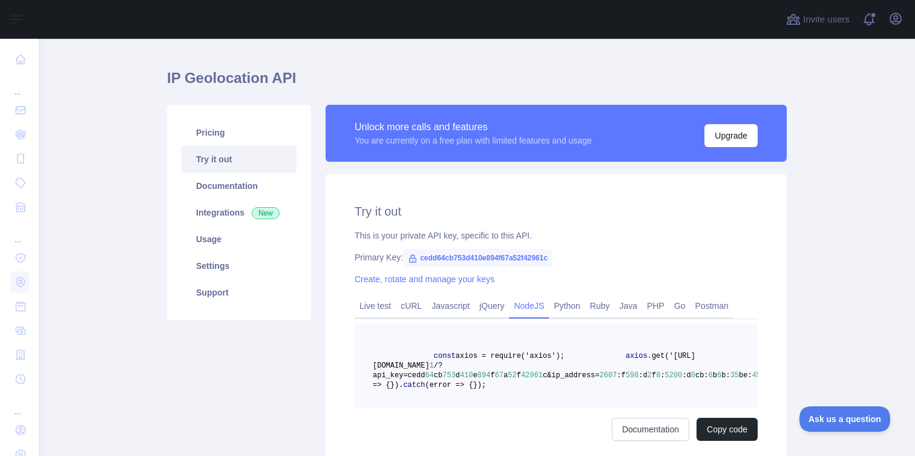
drag, startPoint x: 164, startPoint y: 68, endPoint x: 458, endPoint y: 215, distance: 328.1
click at [458, 216] on div "IP Geolocation API Pricing Try it out Documentation Integrations New Usage Sett…" at bounding box center [477, 272] width 620 height 409
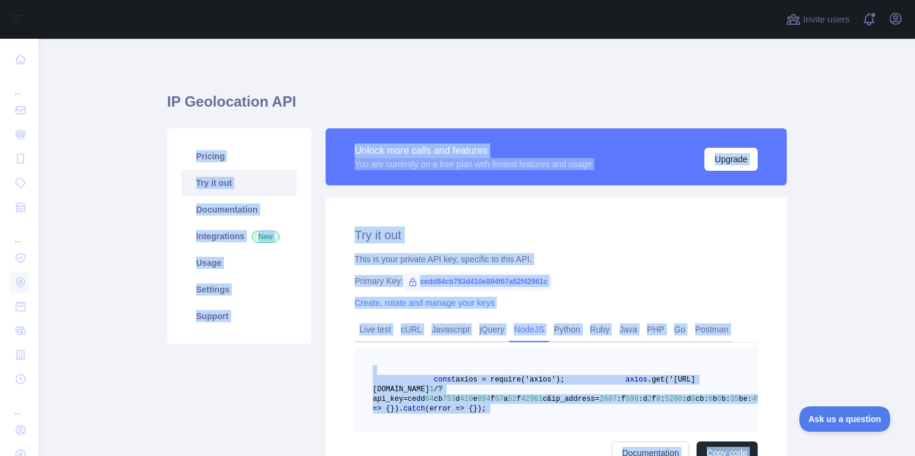
scroll to position [165, 0]
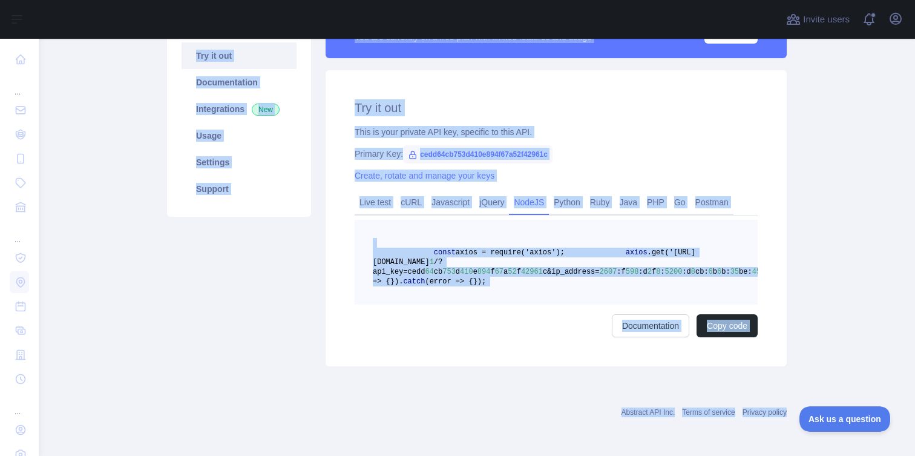
drag, startPoint x: 143, startPoint y: 95, endPoint x: 404, endPoint y: 497, distance: 479.2
click at [404, 456] on html "Open sidebar Open sidebar ... ... ... Invite users View notifications Open user…" at bounding box center [457, 228] width 915 height 456
click at [410, 373] on div "Pricing Try it out Documentation Integrations New Usage Settings Support Unlock…" at bounding box center [477, 184] width 634 height 380
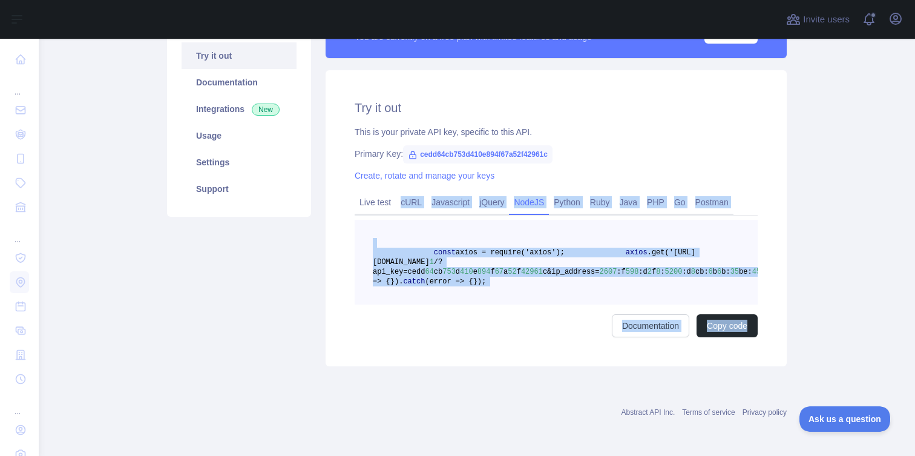
drag, startPoint x: 421, startPoint y: 393, endPoint x: 334, endPoint y: 173, distance: 237.2
click at [334, 173] on div "IP Geolocation API Pricing Try it out Documentation Integrations New Usage Sett…" at bounding box center [477, 184] width 620 height 486
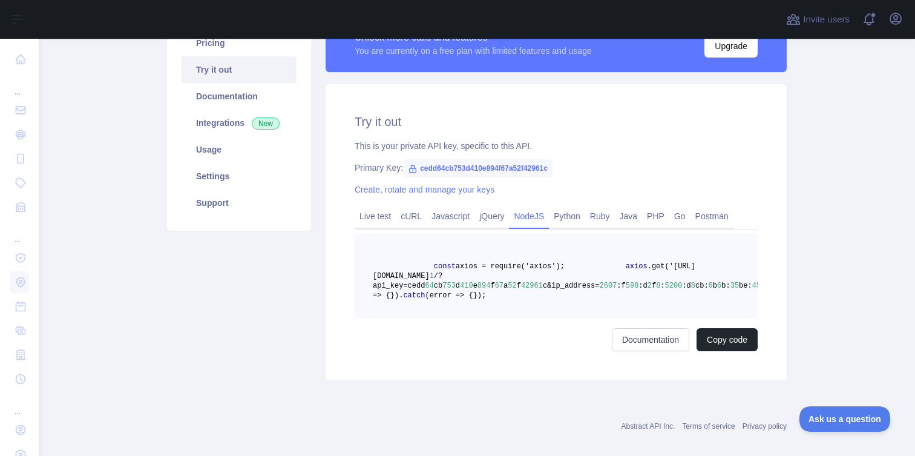
click at [334, 173] on div "Try it out This is your private API key, specific to this API. Primary Key: ced…" at bounding box center [556, 232] width 461 height 296
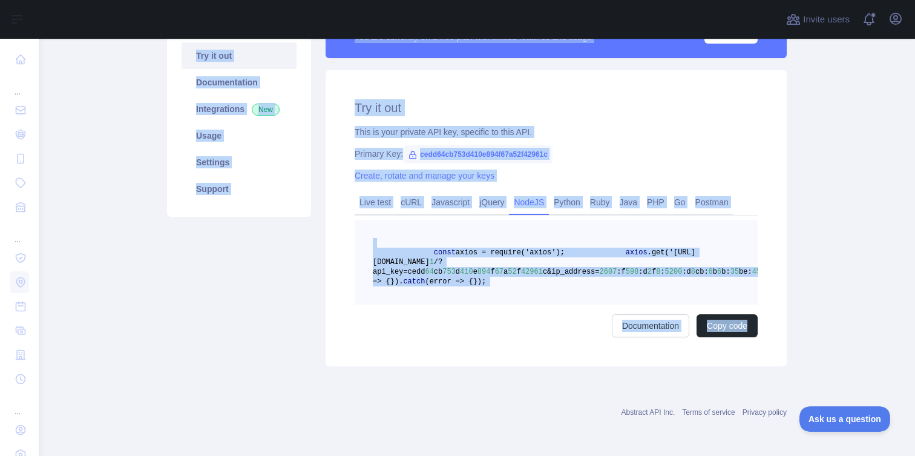
drag, startPoint x: 123, startPoint y: 113, endPoint x: 426, endPoint y: 402, distance: 418.3
click at [426, 402] on main "IP Geolocation API Pricing Try it out Documentation Integrations New Usage Sett…" at bounding box center [477, 247] width 877 height 417
click at [413, 347] on div "Try it out This is your private API key, specific to this API. Primary Key: ced…" at bounding box center [556, 218] width 461 height 296
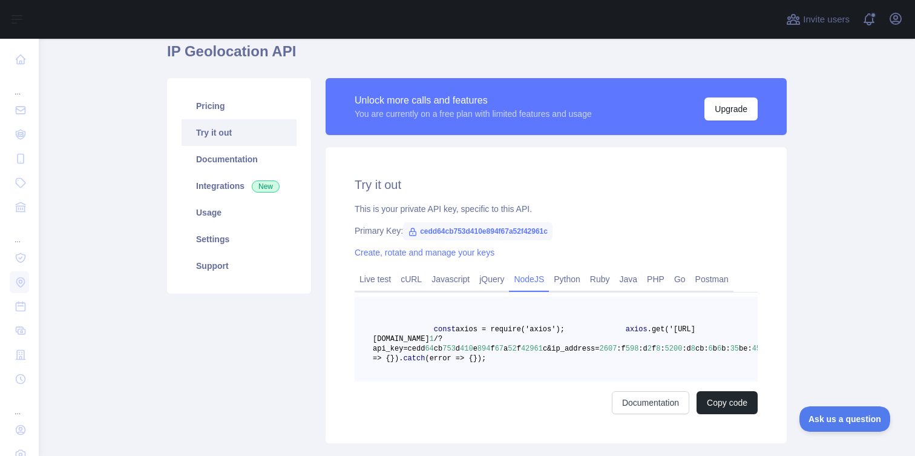
scroll to position [31, 0]
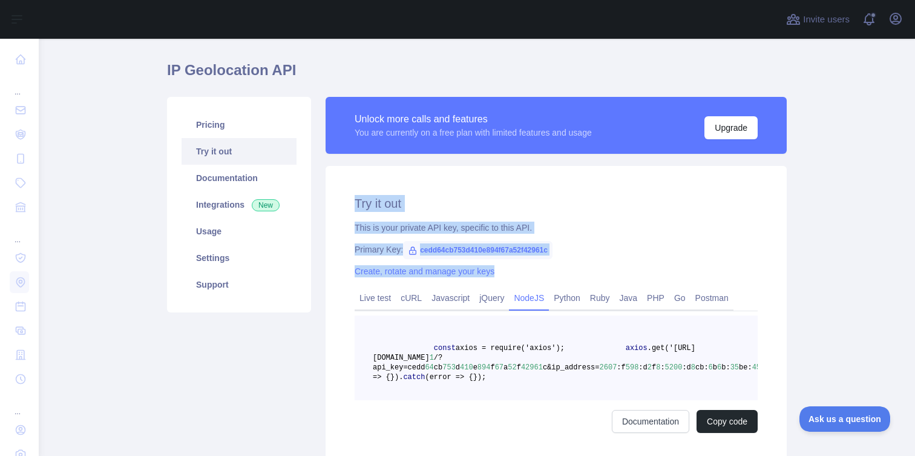
drag, startPoint x: 343, startPoint y: 201, endPoint x: 501, endPoint y: 275, distance: 174.7
click at [501, 275] on div "Try it out This is your private API key, specific to this API. Primary Key: ced…" at bounding box center [556, 314] width 461 height 296
click at [501, 275] on div "Create, rotate and manage your keys" at bounding box center [556, 271] width 403 height 12
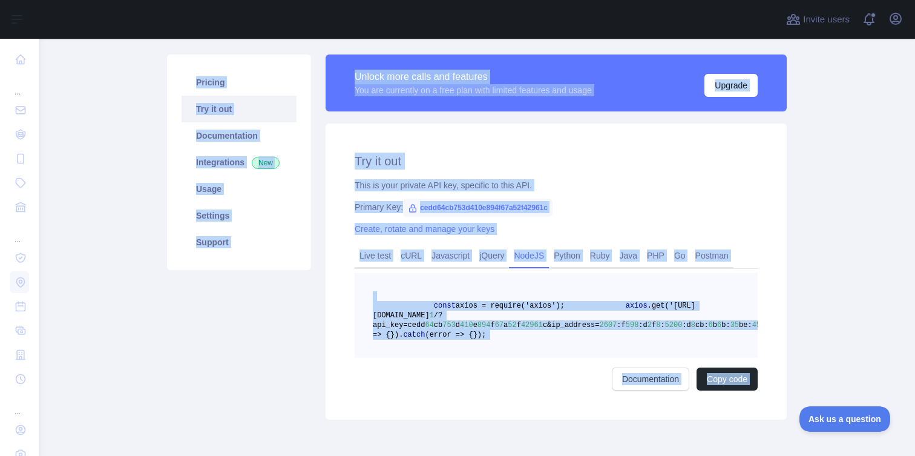
scroll to position [165, 0]
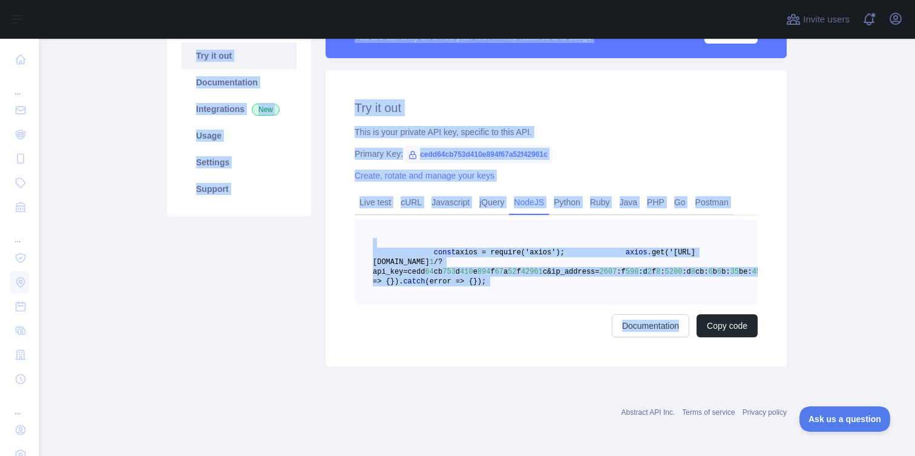
drag, startPoint x: 153, startPoint y: 96, endPoint x: 528, endPoint y: 366, distance: 461.5
click at [528, 366] on main "IP Geolocation API Pricing Try it out Documentation Integrations New Usage Sett…" at bounding box center [477, 247] width 877 height 417
click at [528, 366] on div "Try it out This is your private API key, specific to this API. Primary Key: ced…" at bounding box center [556, 218] width 461 height 296
drag, startPoint x: 146, startPoint y: 106, endPoint x: 409, endPoint y: 374, distance: 375.4
click at [409, 374] on main "IP Geolocation API Pricing Try it out Documentation Integrations New Usage Sett…" at bounding box center [477, 247] width 877 height 417
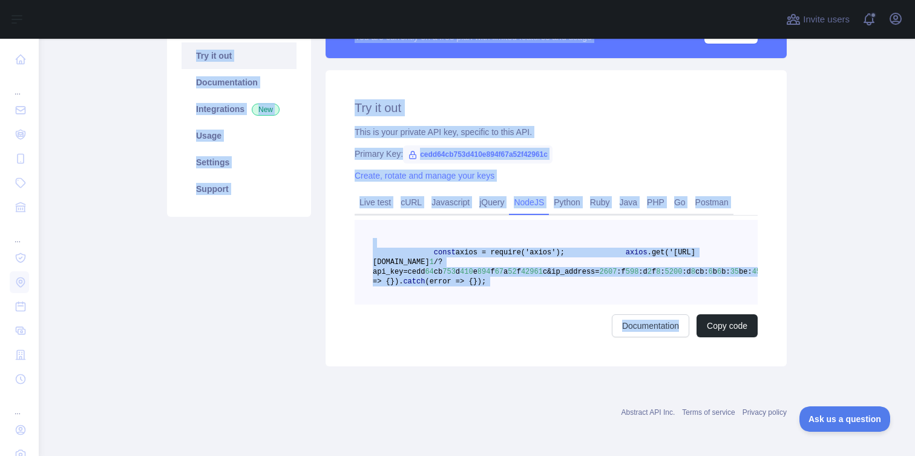
click at [409, 374] on div "IP Geolocation API Pricing Try it out Documentation Integrations New Usage Sett…" at bounding box center [477, 162] width 620 height 443
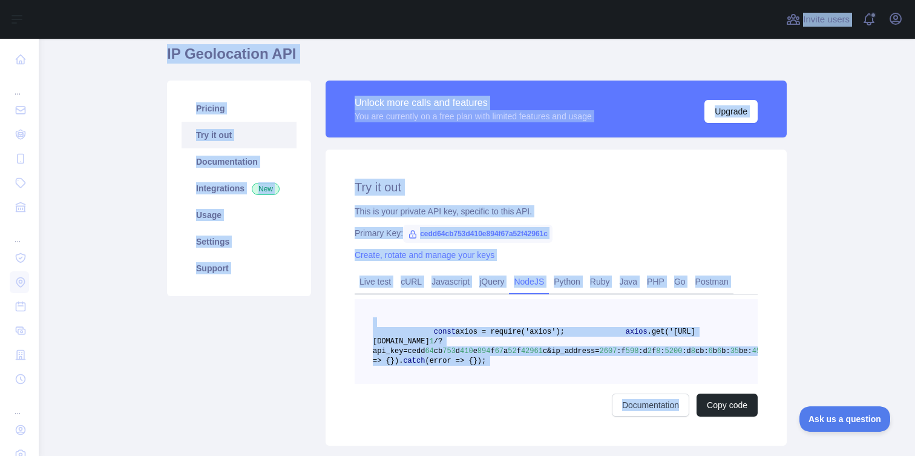
scroll to position [0, 0]
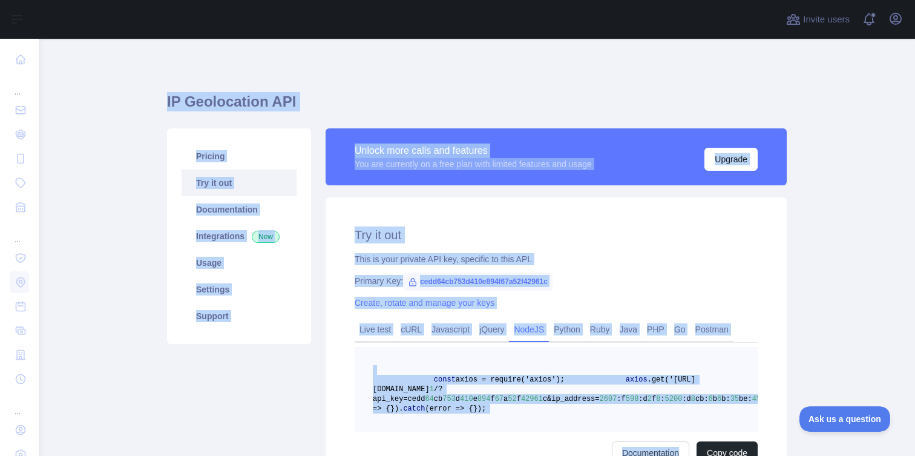
drag, startPoint x: 409, startPoint y: 374, endPoint x: 178, endPoint y: 90, distance: 366.2
click at [178, 90] on div "IP Geolocation API Pricing Try it out Documentation Integrations New Usage Sett…" at bounding box center [477, 289] width 620 height 443
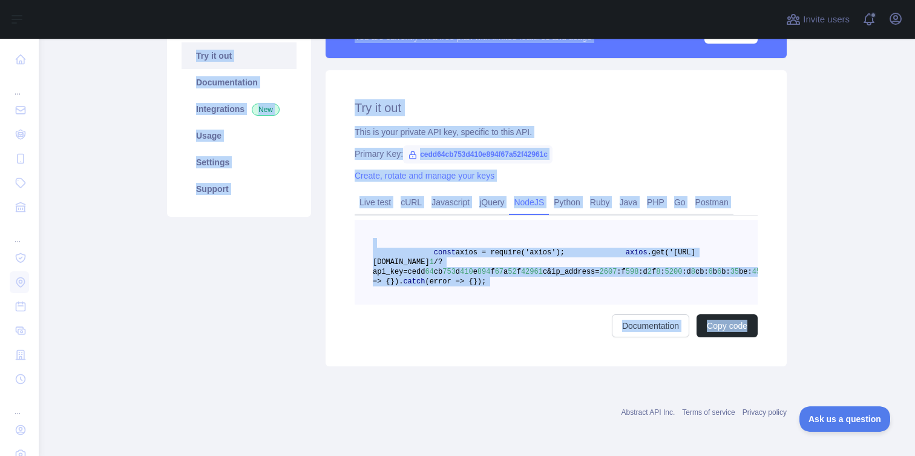
drag, startPoint x: 161, startPoint y: 91, endPoint x: 477, endPoint y: 398, distance: 440.5
click at [477, 398] on main "IP Geolocation API Pricing Try it out Documentation Integrations New Usage Sett…" at bounding box center [477, 247] width 877 height 417
click at [477, 398] on div "Abstract API Inc. Terms of service Privacy policy" at bounding box center [477, 405] width 620 height 44
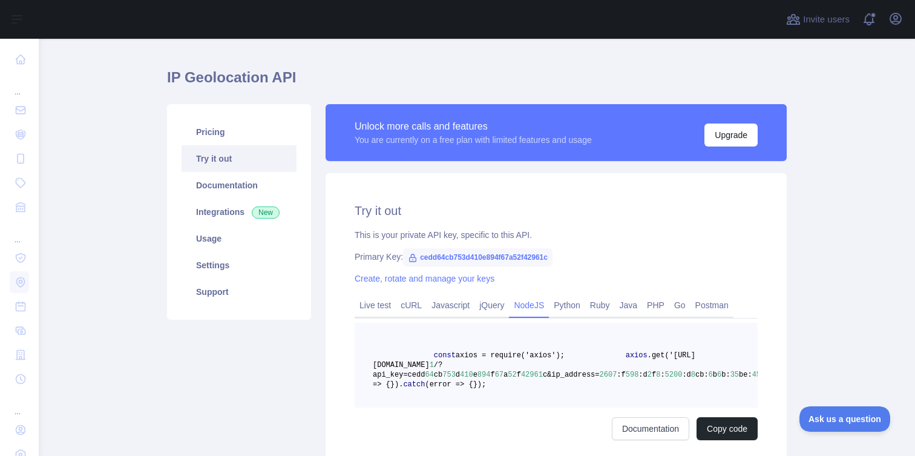
scroll to position [48, 0]
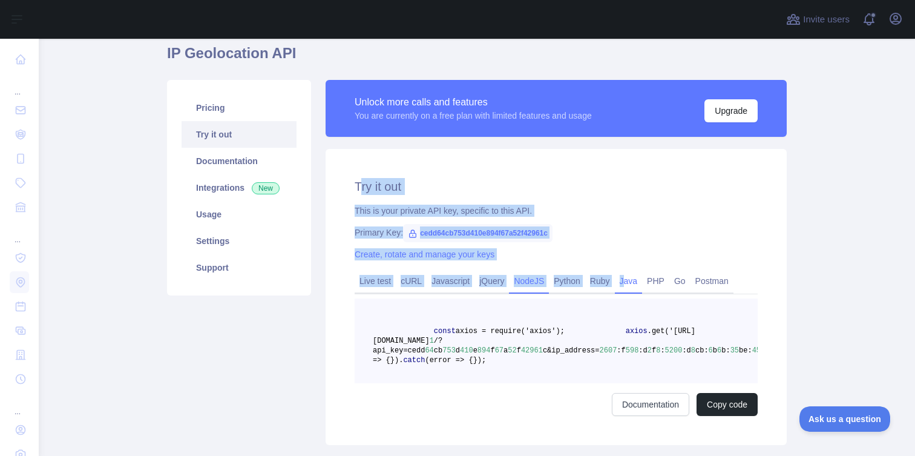
drag, startPoint x: 357, startPoint y: 186, endPoint x: 629, endPoint y: 285, distance: 289.2
click at [630, 285] on div "Try it out This is your private API key, specific to this API. Primary Key: ced…" at bounding box center [556, 297] width 461 height 296
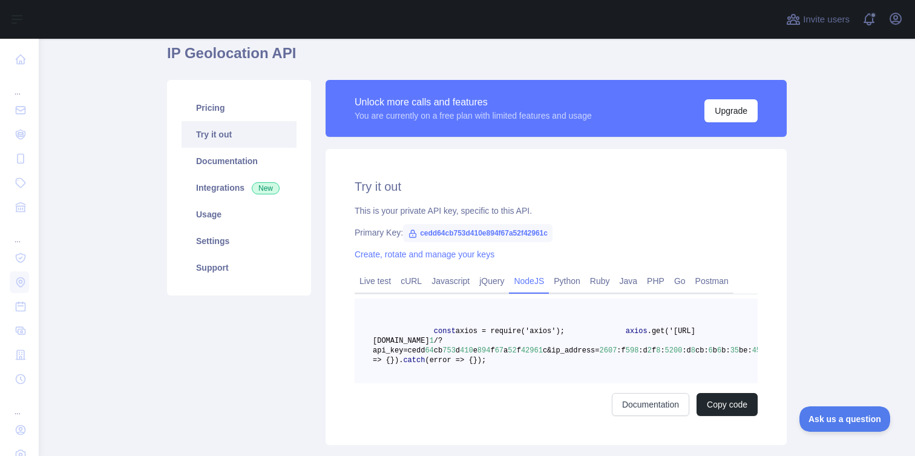
click at [680, 251] on div "Create, rotate and manage your keys" at bounding box center [556, 254] width 403 height 12
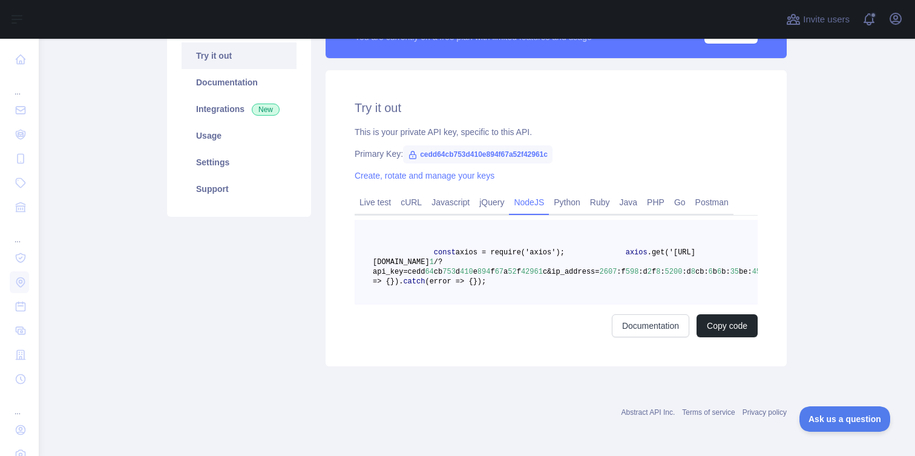
scroll to position [119, 0]
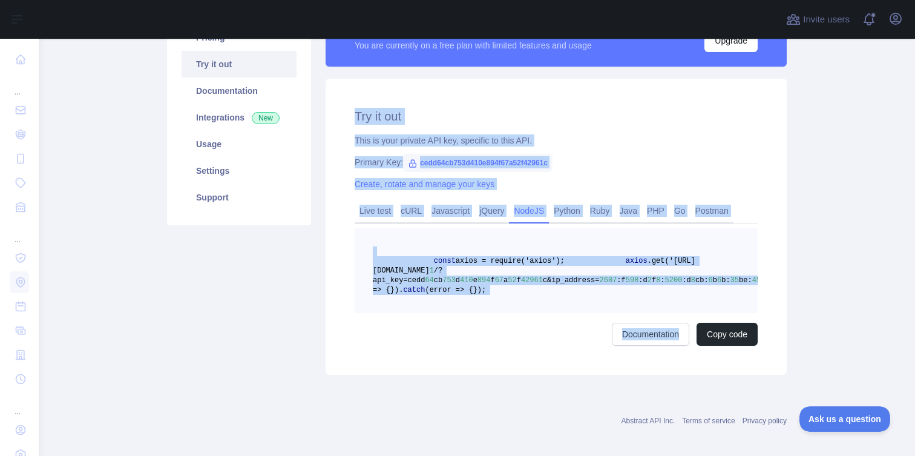
drag, startPoint x: 528, startPoint y: 383, endPoint x: 331, endPoint y: 107, distance: 339.3
click at [331, 107] on div "Try it out This is your private API key, specific to this API. Primary Key: ced…" at bounding box center [556, 227] width 461 height 296
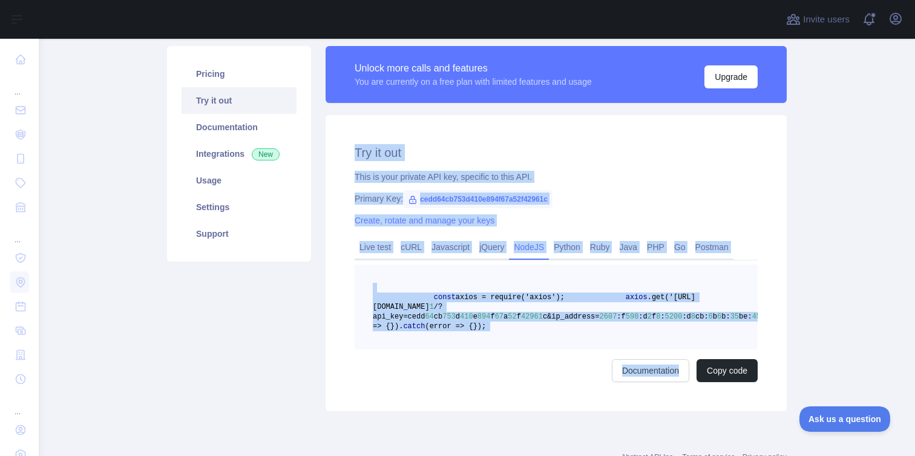
scroll to position [81, 0]
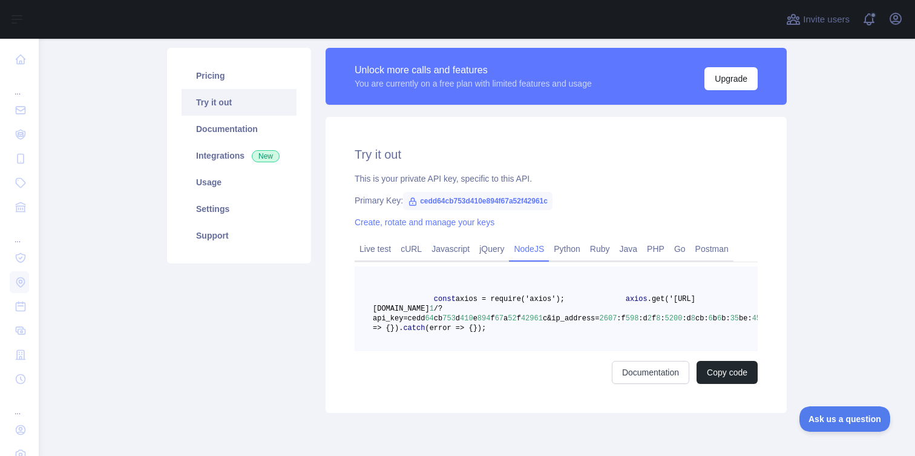
click at [331, 107] on div "Unlock more calls and features You are currently on a free plan with limited fe…" at bounding box center [556, 82] width 461 height 69
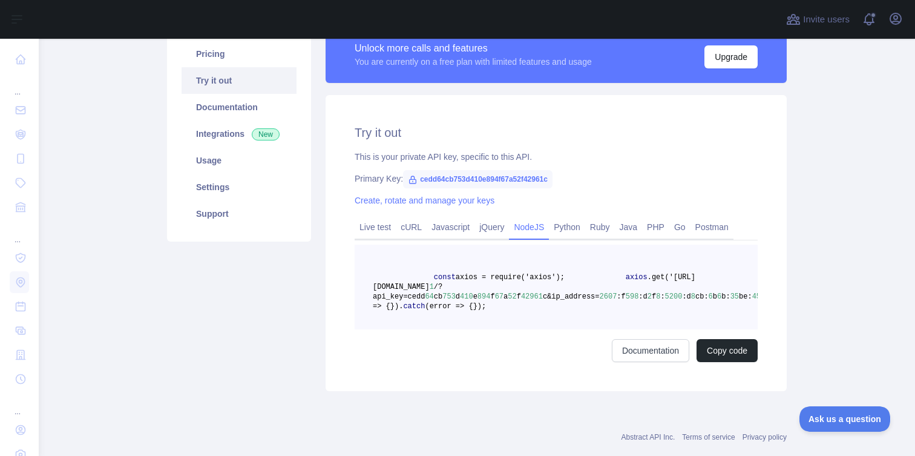
scroll to position [114, 0]
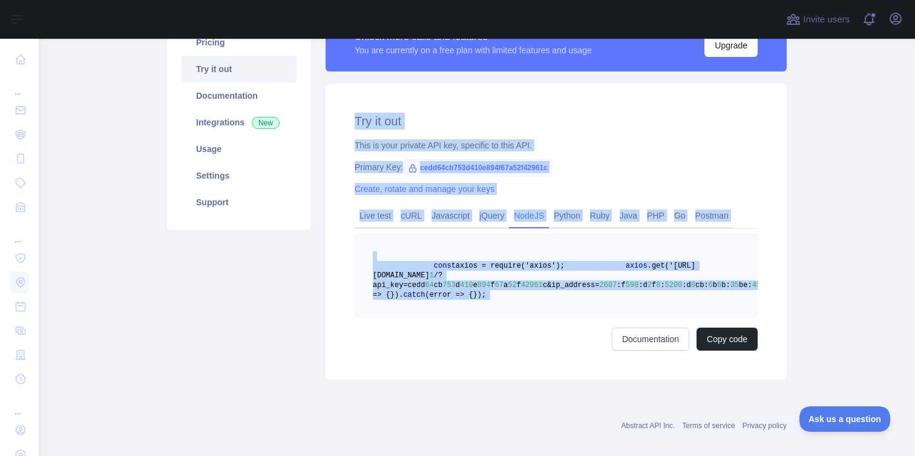
drag, startPoint x: 329, startPoint y: 104, endPoint x: 528, endPoint y: 368, distance: 330.8
click at [528, 368] on div "Try it out This is your private API key, specific to this API. Primary Key: ced…" at bounding box center [556, 232] width 461 height 296
click at [528, 351] on div "Documentation Copy code" at bounding box center [556, 338] width 403 height 23
drag, startPoint x: 528, startPoint y: 368, endPoint x: 385, endPoint y: 106, distance: 298.5
click at [385, 106] on div "Try it out This is your private API key, specific to this API. Primary Key: ced…" at bounding box center [556, 232] width 461 height 296
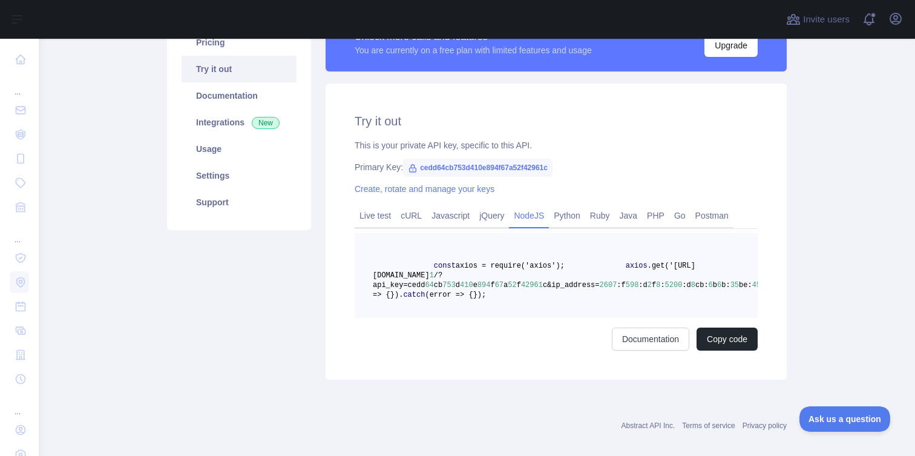
click at [361, 106] on div "Try it out This is your private API key, specific to this API. Primary Key: ced…" at bounding box center [556, 232] width 461 height 296
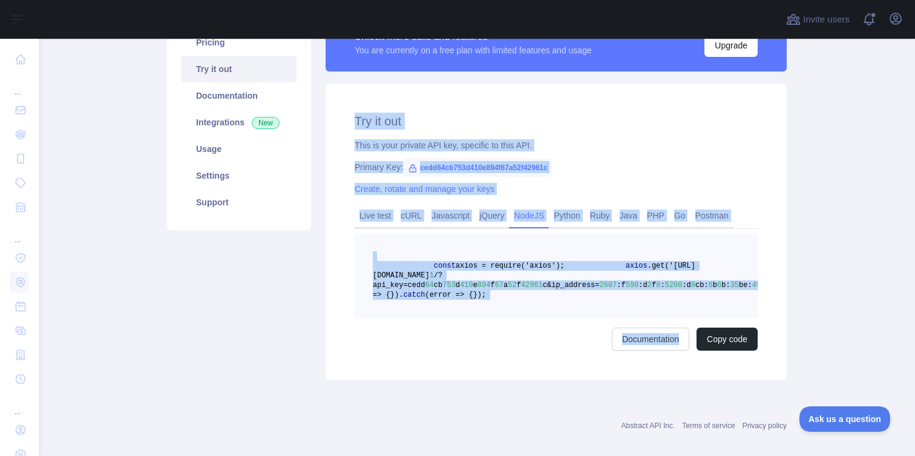
drag, startPoint x: 352, startPoint y: 117, endPoint x: 472, endPoint y: 389, distance: 297.6
click at [472, 380] on div "Try it out This is your private API key, specific to this API. Primary Key: ced…" at bounding box center [556, 232] width 461 height 296
drag, startPoint x: 691, startPoint y: 392, endPoint x: 333, endPoint y: 102, distance: 461.4
click at [333, 102] on div "Try it out This is your private API key, specific to this API. Primary Key: ced…" at bounding box center [556, 232] width 461 height 296
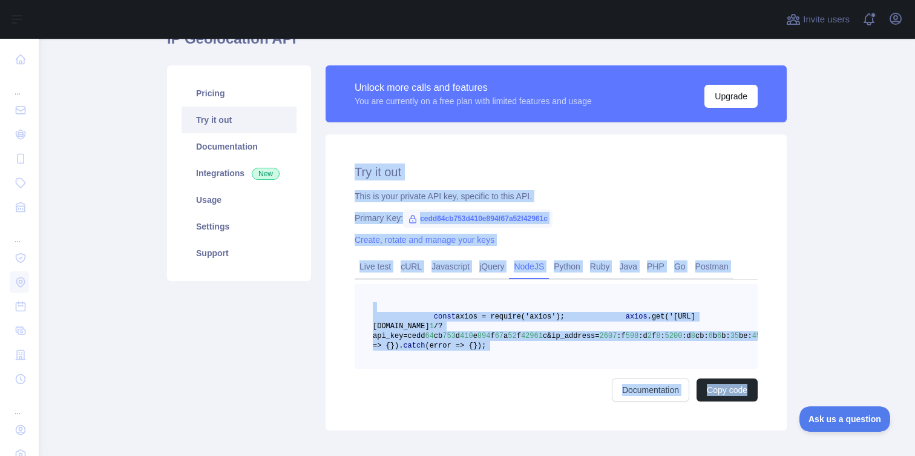
scroll to position [62, 0]
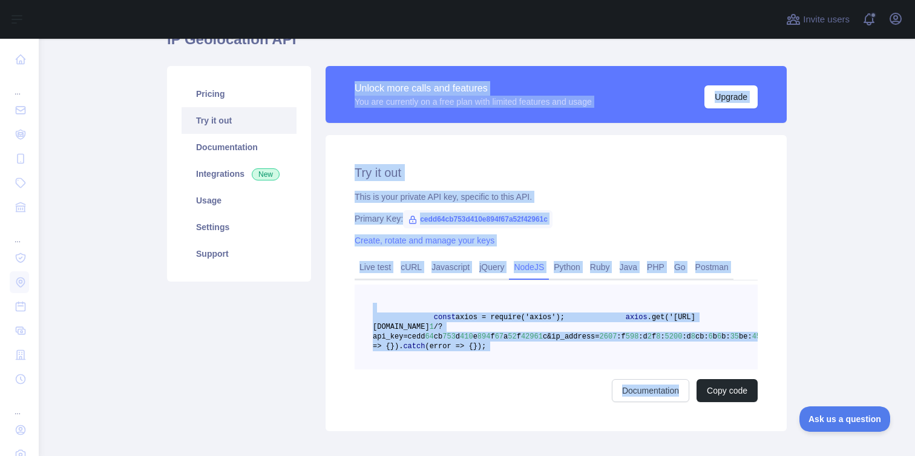
drag, startPoint x: 317, startPoint y: 79, endPoint x: 493, endPoint y: 443, distance: 403.7
click at [494, 431] on div "Unlock more calls and features You are currently on a free plan with limited fe…" at bounding box center [556, 248] width 476 height 365
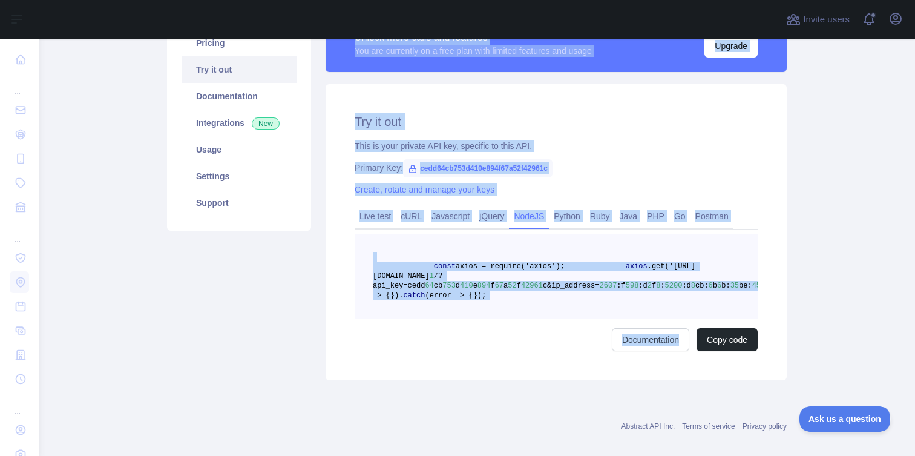
scroll to position [115, 0]
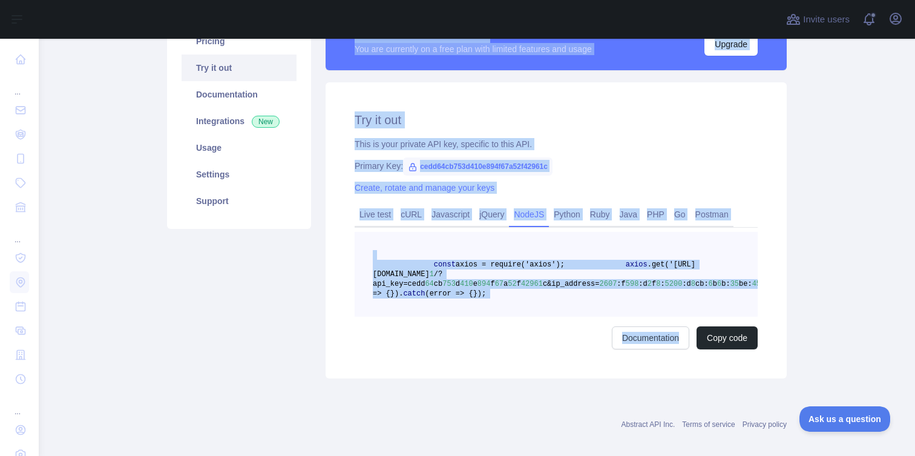
click at [501, 386] on div "Pricing Try it out Documentation Integrations New Usage Settings Support Unlock…" at bounding box center [477, 196] width 634 height 380
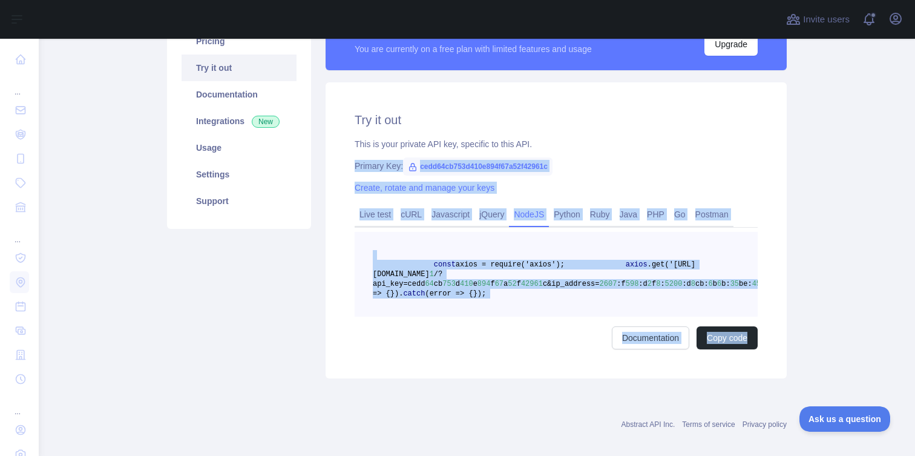
drag, startPoint x: 728, startPoint y: 406, endPoint x: 427, endPoint y: 153, distance: 393.1
click at [428, 153] on div "Try it out This is your private API key, specific to this API. Primary Key: ced…" at bounding box center [556, 230] width 461 height 296
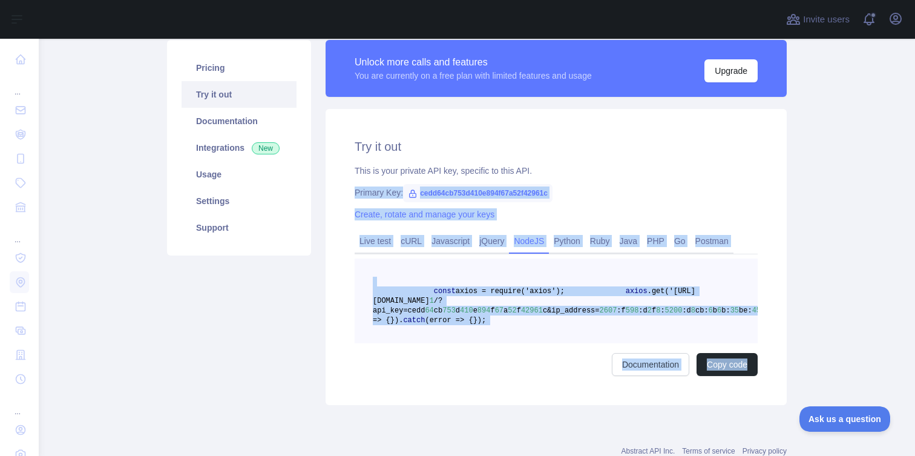
scroll to position [62, 0]
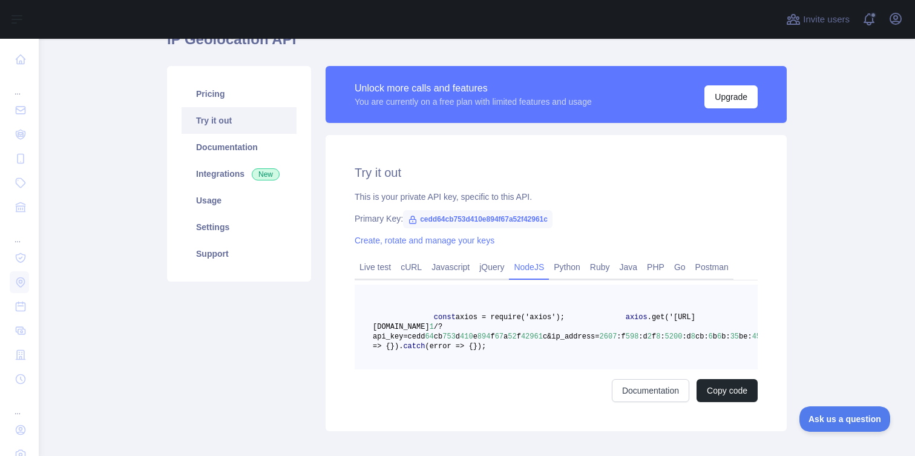
click at [379, 152] on div "Try it out This is your private API key, specific to this API. Primary Key: ced…" at bounding box center [556, 283] width 461 height 296
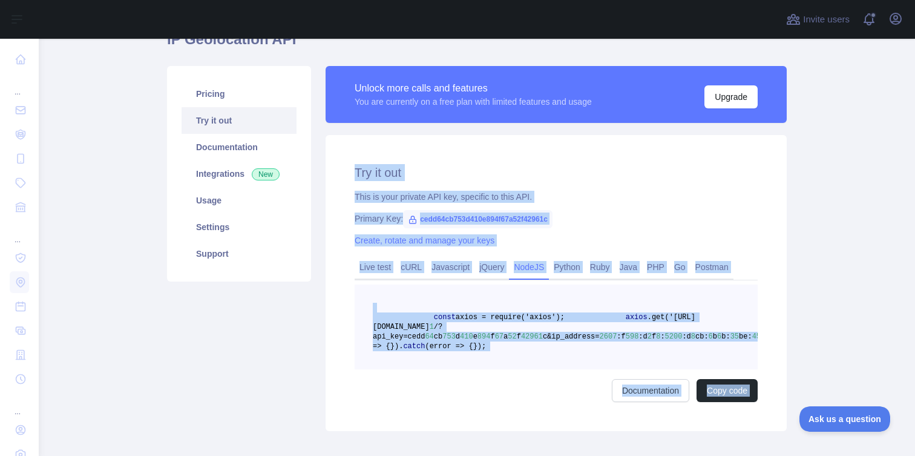
scroll to position [165, 0]
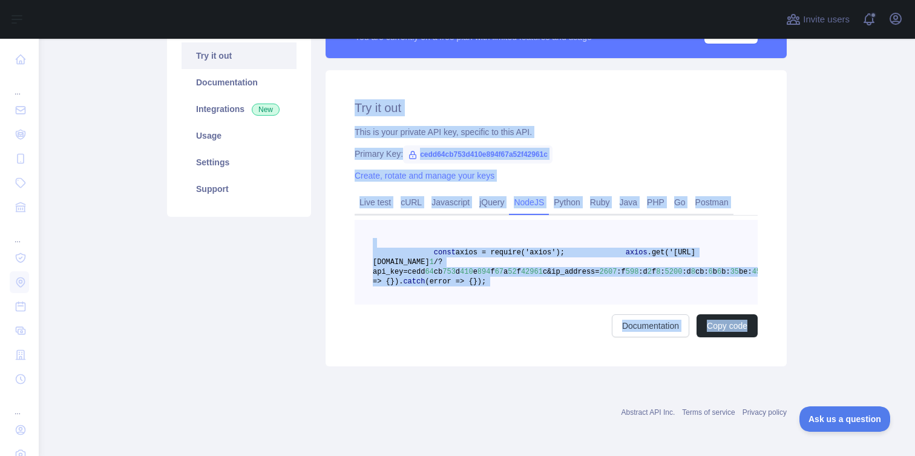
drag, startPoint x: 341, startPoint y: 137, endPoint x: 693, endPoint y: 367, distance: 420.1
click at [693, 367] on div "Pricing Try it out Documentation Integrations New Usage Settings Support Unlock…" at bounding box center [477, 184] width 634 height 380
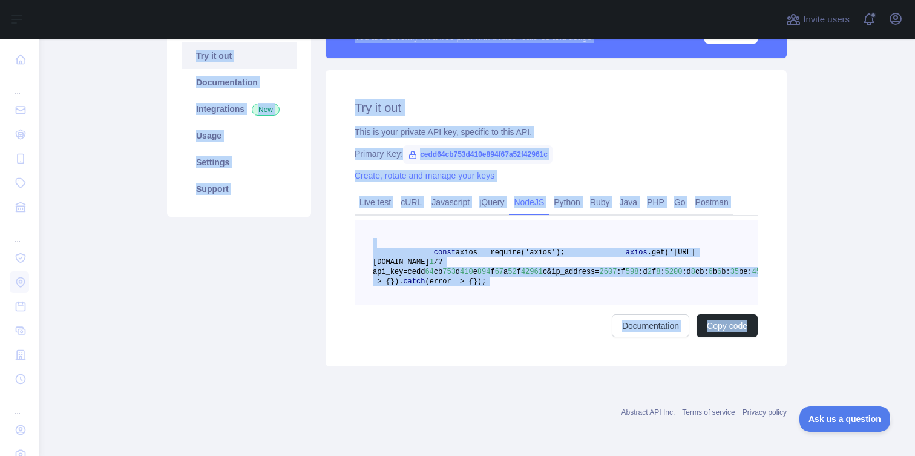
drag, startPoint x: 154, startPoint y: 68, endPoint x: 462, endPoint y: 388, distance: 444.0
click at [462, 388] on main "IP Geolocation API Pricing Try it out Documentation Integrations New Usage Sett…" at bounding box center [477, 247] width 877 height 417
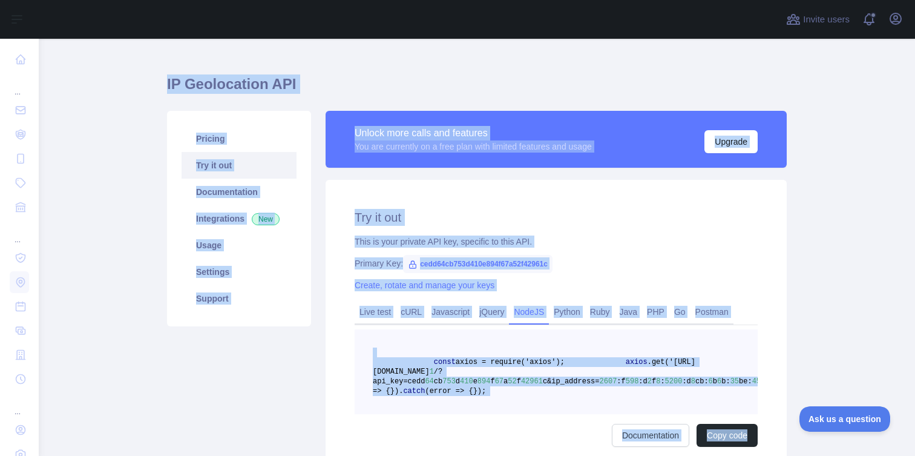
scroll to position [0, 0]
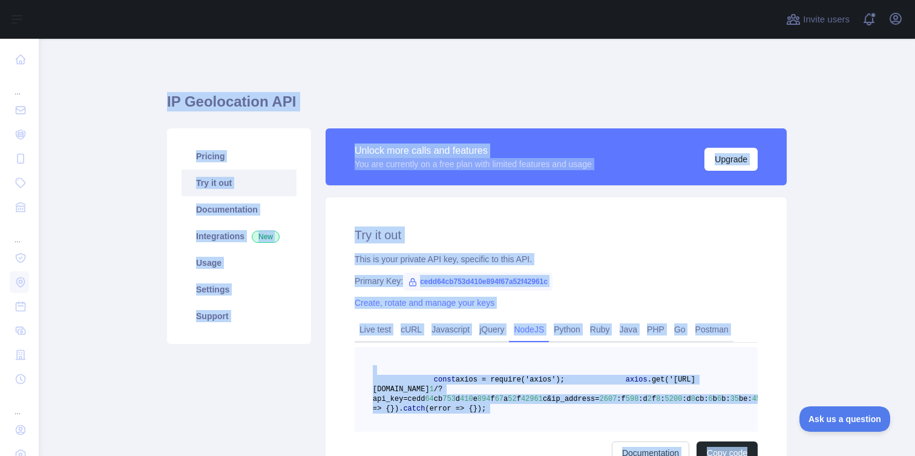
click at [446, 223] on div "Try it out This is your private API key, specific to this API. Primary Key: ced…" at bounding box center [556, 345] width 461 height 296
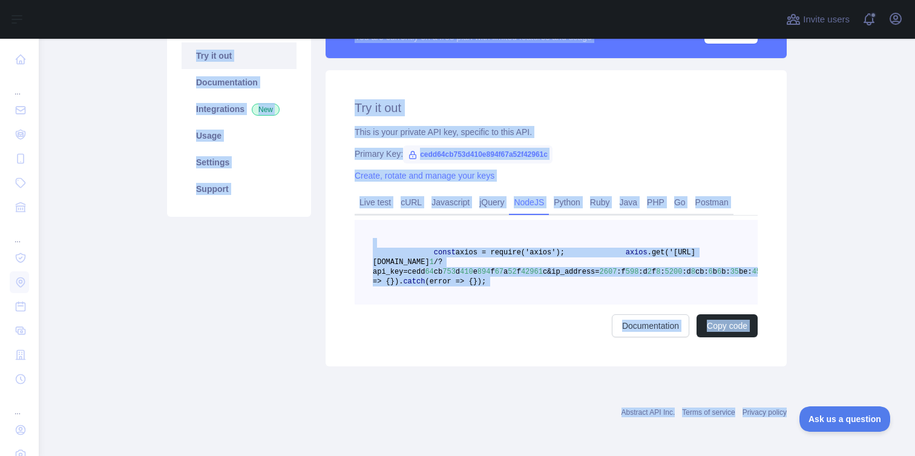
scroll to position [165, 0]
drag, startPoint x: 162, startPoint y: 91, endPoint x: 736, endPoint y: 355, distance: 631.4
click at [736, 355] on div "IP Geolocation API Pricing Try it out Documentation Integrations New Usage Sett…" at bounding box center [477, 169] width 620 height 409
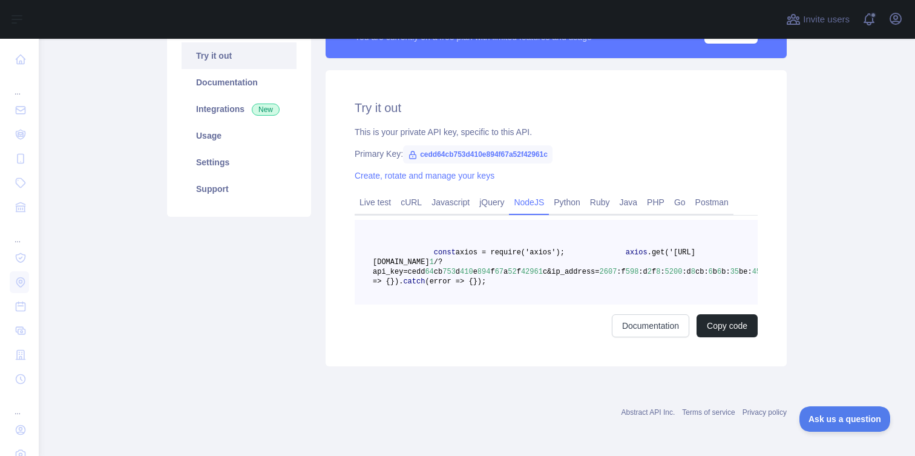
click at [735, 355] on div "Try it out This is your private API key, specific to this API. Primary Key: ced…" at bounding box center [556, 218] width 461 height 296
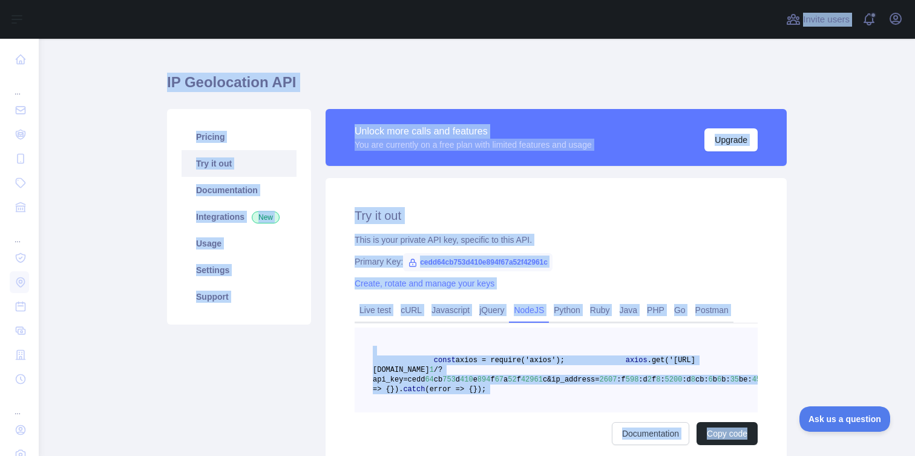
scroll to position [0, 0]
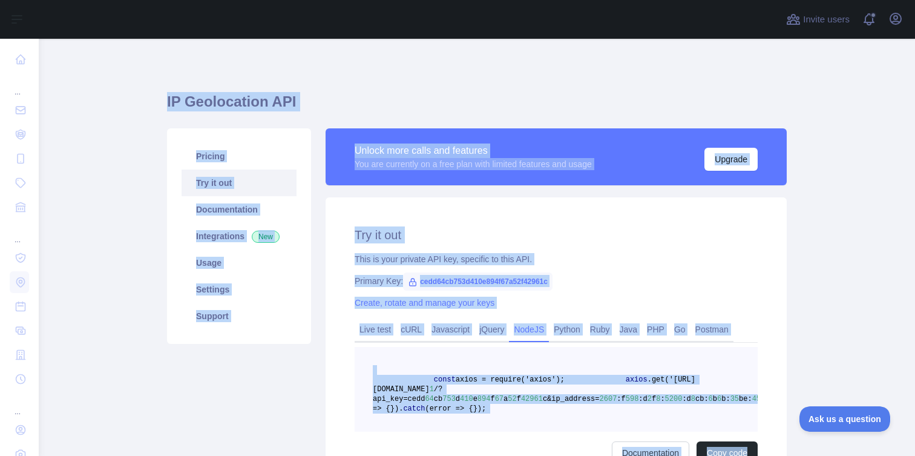
drag, startPoint x: 735, startPoint y: 355, endPoint x: 157, endPoint y: 94, distance: 634.0
click at [157, 94] on main "IP Geolocation API Pricing Try it out Documentation Integrations New Usage Sett…" at bounding box center [477, 247] width 877 height 417
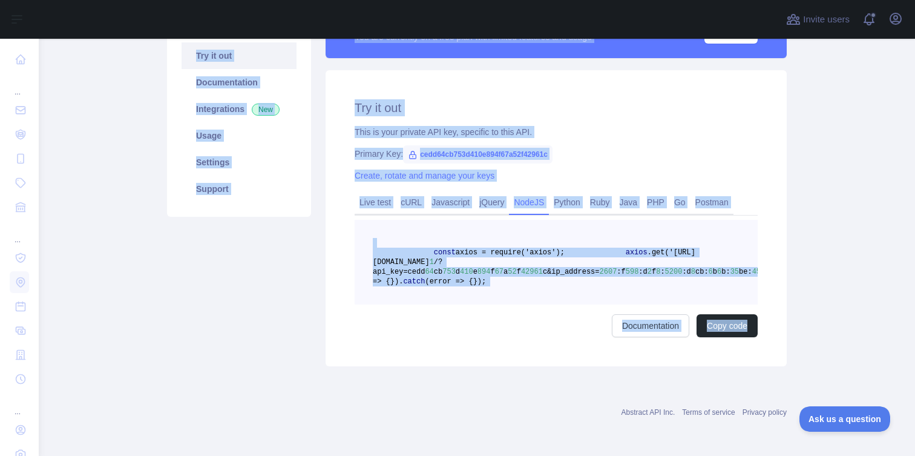
drag, startPoint x: 157, startPoint y: 94, endPoint x: 760, endPoint y: 356, distance: 657.2
click at [760, 356] on main "IP Geolocation API Pricing Try it out Documentation Integrations New Usage Sett…" at bounding box center [477, 247] width 877 height 417
click at [760, 356] on div "Try it out This is your private API key, specific to this API. Primary Key: ced…" at bounding box center [556, 218] width 461 height 296
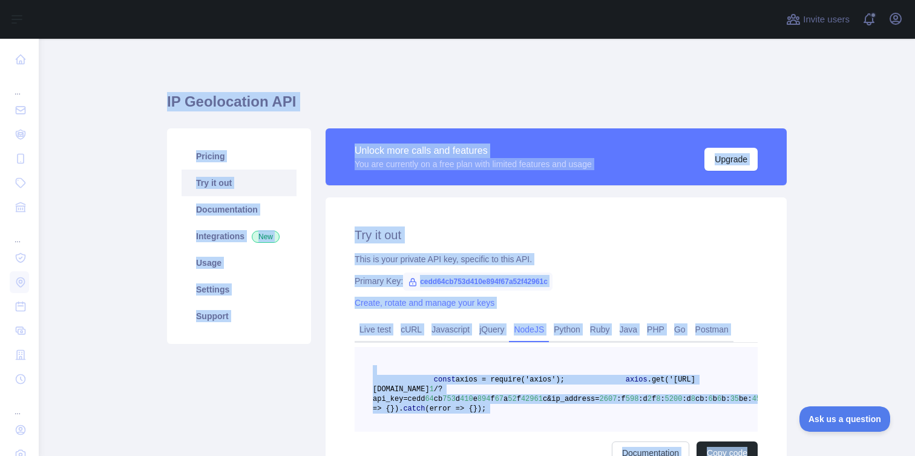
drag, startPoint x: 760, startPoint y: 356, endPoint x: 150, endPoint y: 96, distance: 663.2
click at [150, 96] on main "IP Geolocation API Pricing Try it out Documentation Integrations New Usage Sett…" at bounding box center [477, 247] width 877 height 417
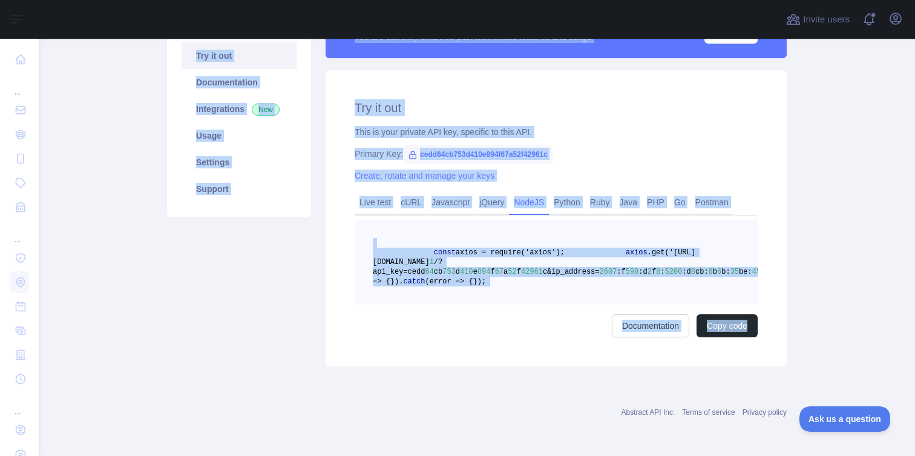
drag, startPoint x: 150, startPoint y: 96, endPoint x: 705, endPoint y: 365, distance: 616.8
click at [700, 366] on main "IP Geolocation API Pricing Try it out Documentation Integrations New Usage Sett…" at bounding box center [477, 247] width 877 height 417
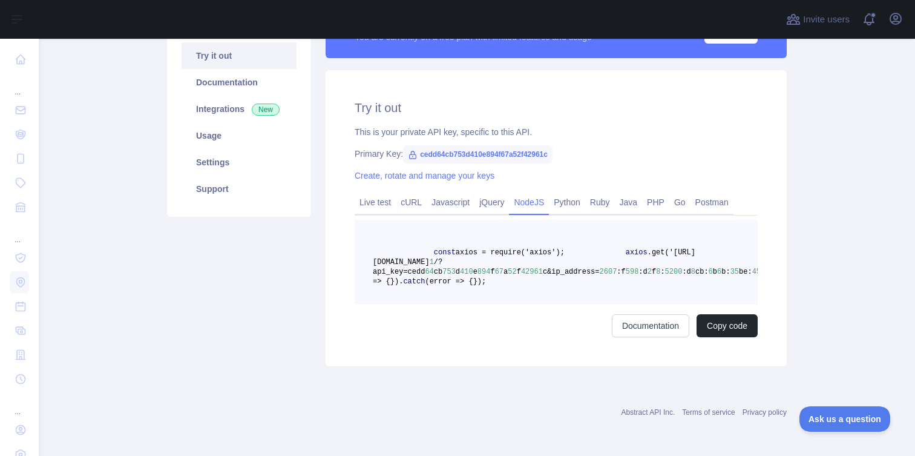
click at [736, 355] on div "Try it out This is your private API key, specific to this API. Primary Key: ced…" at bounding box center [556, 218] width 461 height 296
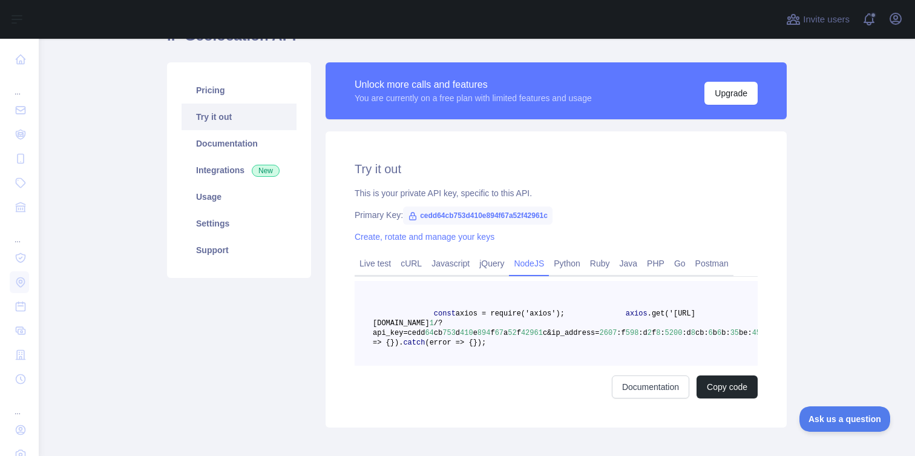
scroll to position [13, 0]
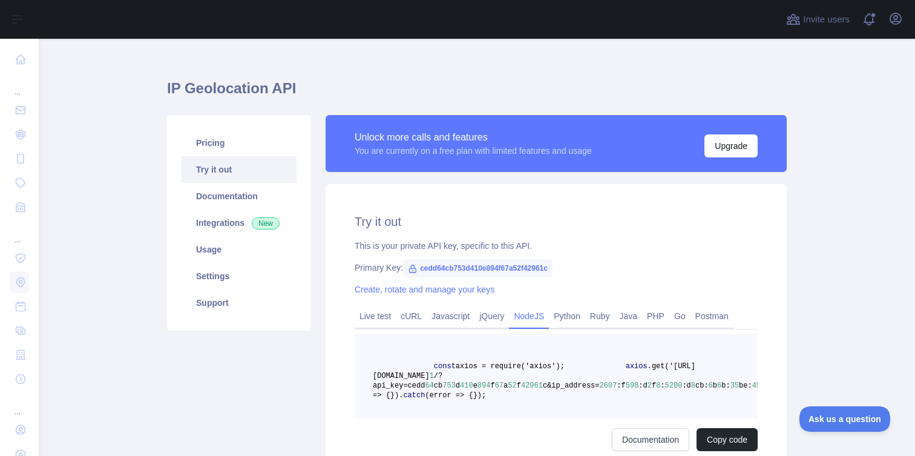
click at [740, 234] on div "Try it out This is your private API key, specific to this API. Primary Key: ced…" at bounding box center [556, 332] width 461 height 296
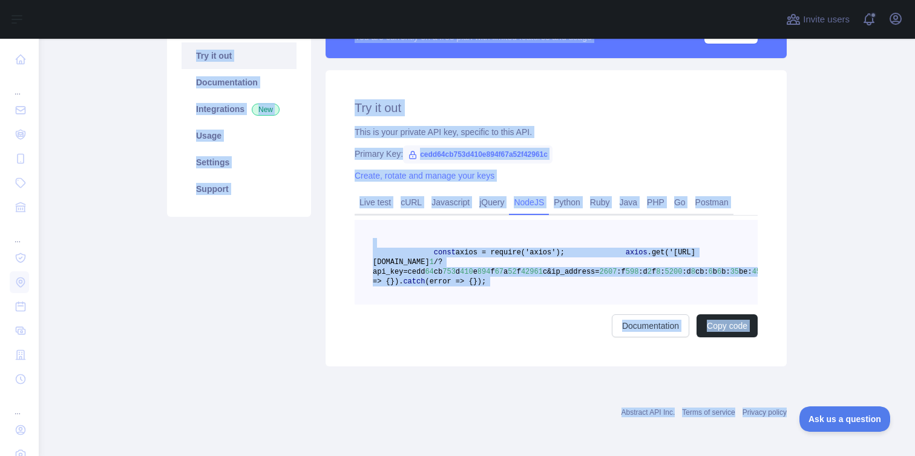
scroll to position [165, 0]
drag, startPoint x: 157, startPoint y: 97, endPoint x: 723, endPoint y: 357, distance: 623.3
click at [723, 357] on main "IP Geolocation API Pricing Try it out Documentation Integrations New Usage Sett…" at bounding box center [477, 247] width 877 height 417
click at [723, 357] on div "Try it out This is your private API key, specific to this API. Primary Key: ced…" at bounding box center [556, 218] width 461 height 296
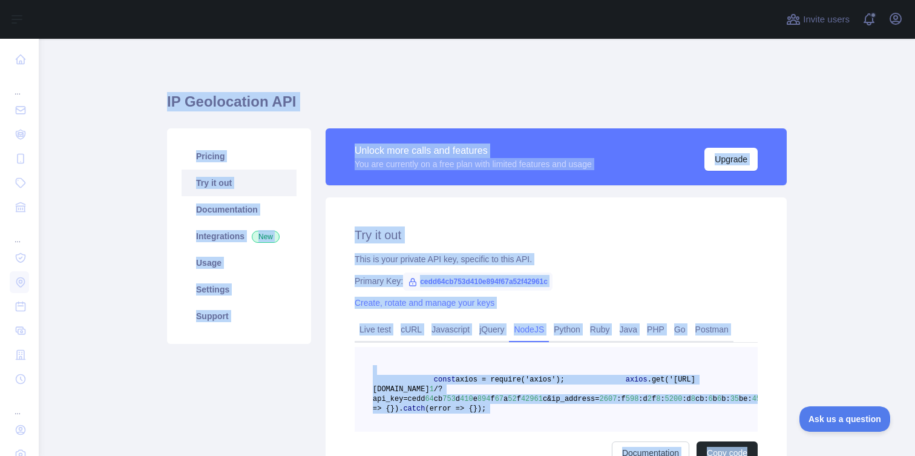
drag, startPoint x: 723, startPoint y: 357, endPoint x: 153, endPoint y: 108, distance: 622.2
click at [153, 108] on main "IP Geolocation API Pricing Try it out Documentation Integrations New Usage Sett…" at bounding box center [477, 247] width 877 height 417
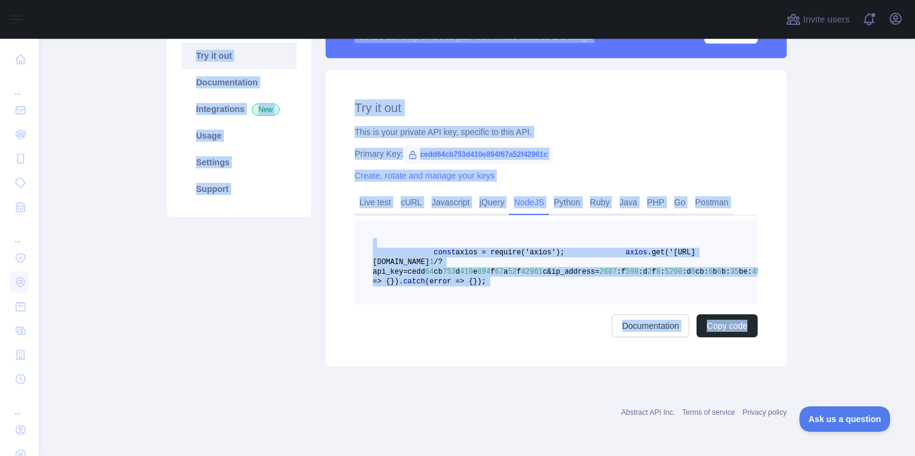
drag, startPoint x: 156, startPoint y: 108, endPoint x: 759, endPoint y: 341, distance: 645.9
click at [759, 341] on main "IP Geolocation API Pricing Try it out Documentation Integrations New Usage Sett…" at bounding box center [477, 247] width 877 height 417
click at [759, 341] on div "Try it out This is your private API key, specific to this API. Primary Key: ced…" at bounding box center [556, 218] width 461 height 296
drag, startPoint x: 88, startPoint y: 86, endPoint x: 754, endPoint y: 346, distance: 714.2
click at [754, 346] on main "IP Geolocation API Pricing Try it out Documentation Integrations New Usage Sett…" at bounding box center [477, 247] width 877 height 417
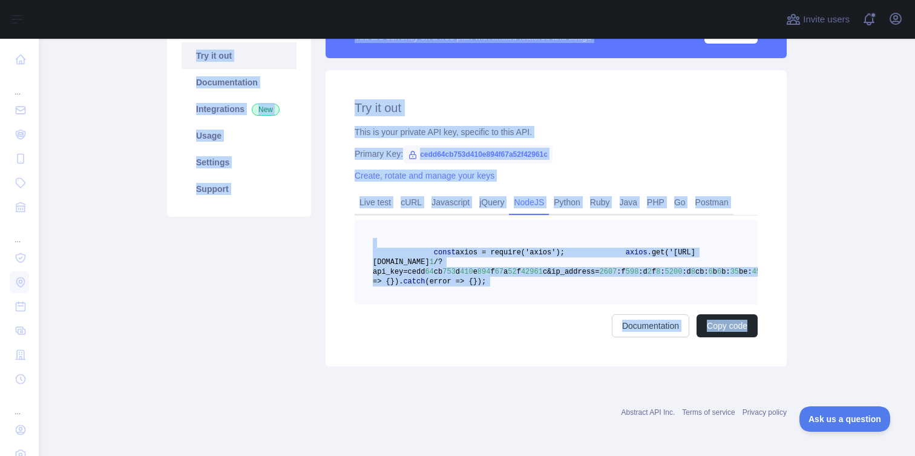
click at [754, 346] on div "Try it out This is your private API key, specific to this API. Primary Key: ced…" at bounding box center [556, 218] width 461 height 296
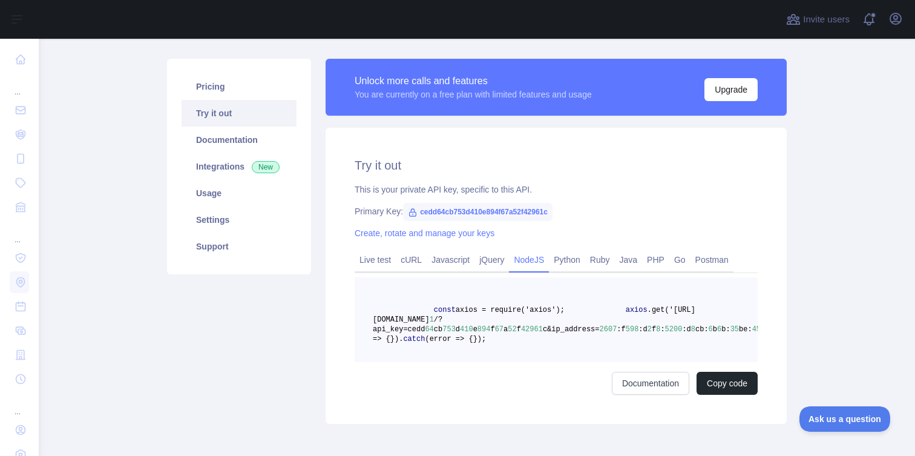
scroll to position [0, 0]
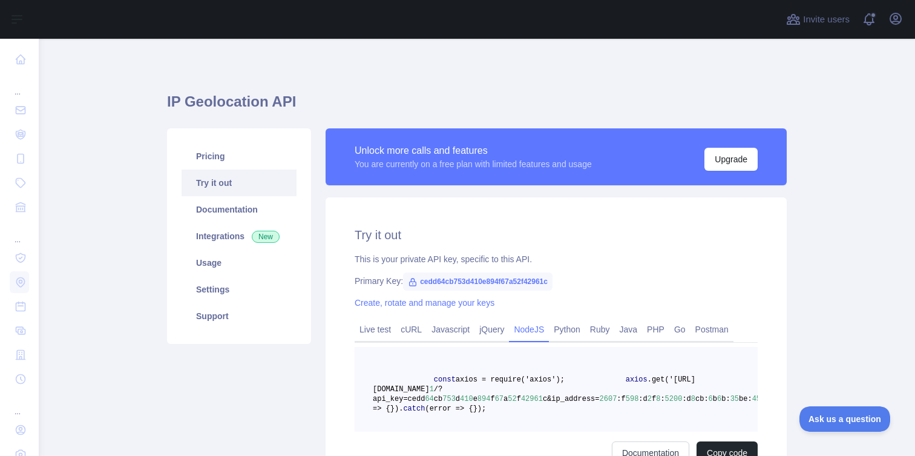
click at [726, 255] on div "This is your private API key, specific to this API." at bounding box center [556, 259] width 403 height 12
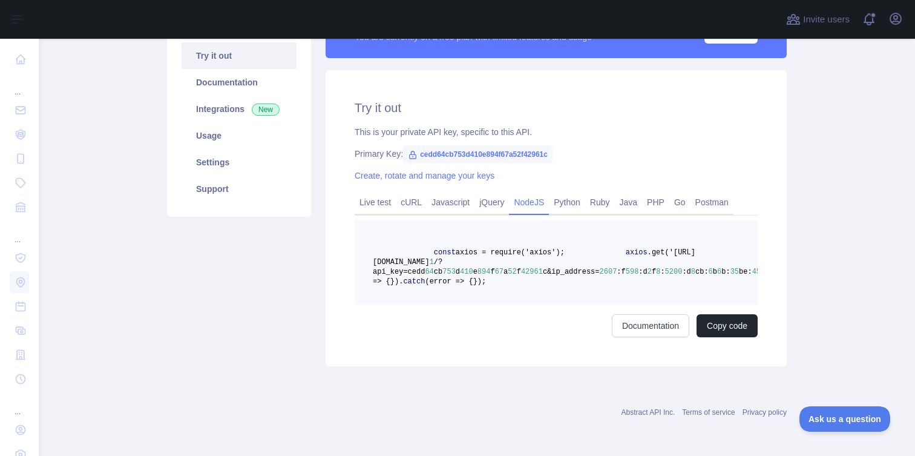
scroll to position [140, 0]
click at [556, 291] on pre "const axios = require('axios'); axios .get('[URL][DOMAIN_NAME] 1 /?api_key=cedd…" at bounding box center [556, 262] width 403 height 85
drag, startPoint x: 561, startPoint y: 301, endPoint x: 354, endPoint y: 205, distance: 228.9
click at [355, 205] on div "Live test cURL Javascript jQuery NodeJS Python Ruby Java PHP Go Postman const a…" at bounding box center [556, 264] width 403 height 146
copy code "const axios = require('axios'); axios .get('[URL][DOMAIN_NAME] 1 /?api_key=cedd…"
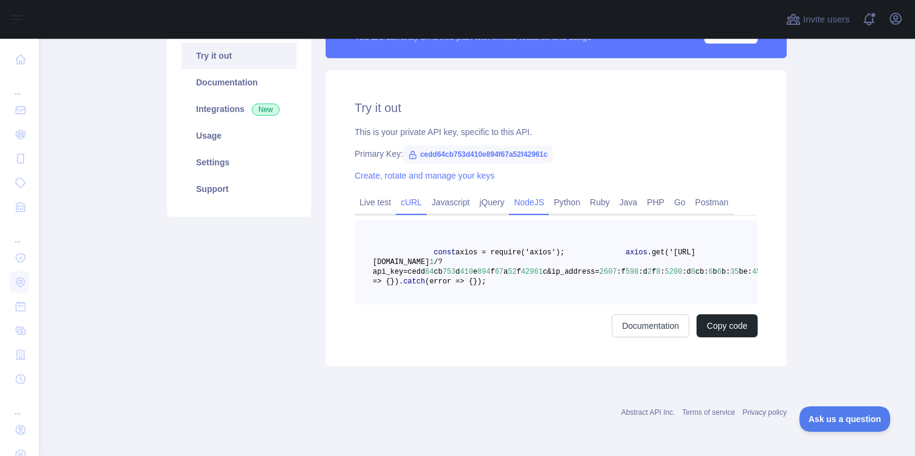
click at [401, 193] on link "cURL" at bounding box center [411, 202] width 31 height 19
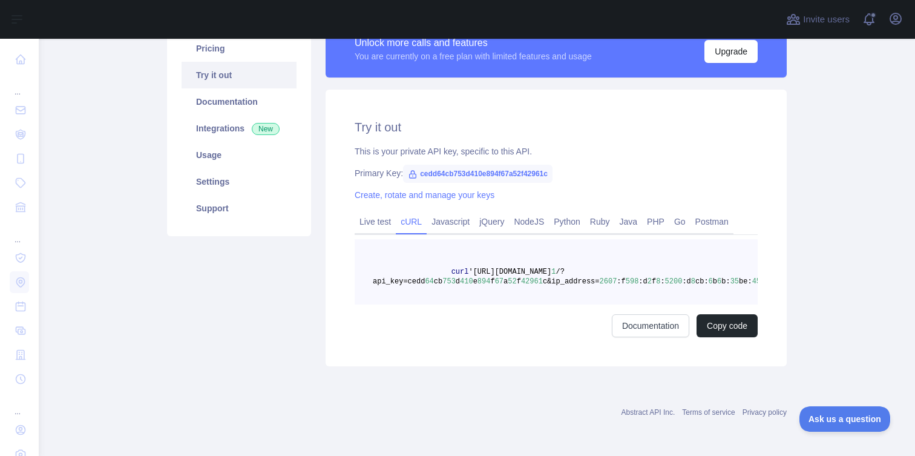
click at [508, 277] on span "52" at bounding box center [512, 281] width 8 height 8
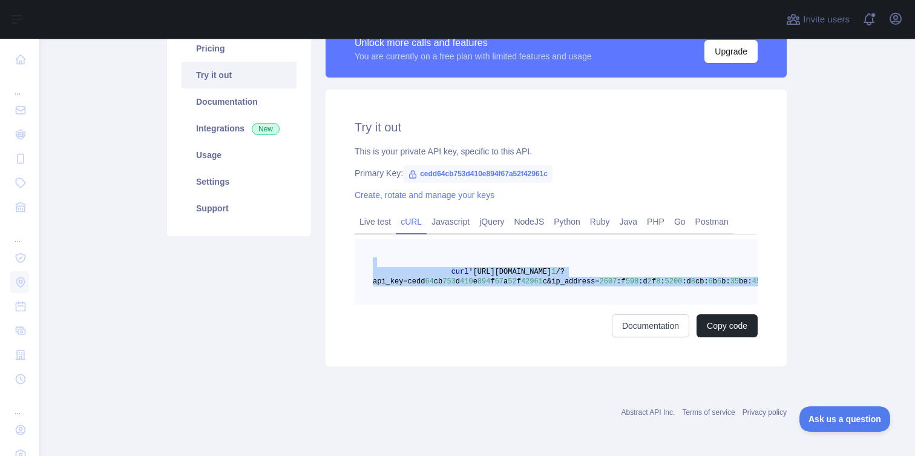
drag, startPoint x: 547, startPoint y: 282, endPoint x: 367, endPoint y: 242, distance: 184.8
click at [367, 242] on pre "curl '[URL][DOMAIN_NAME] 1 /?api_key=cedd 64 cb 753 d 410 e 894 f 67 a 52 f 429…" at bounding box center [556, 271] width 403 height 65
copy code "curl '[URL][DOMAIN_NAME] 1 /?api_key=cedd 64 cb 753 d 410 e 894 f 67 a 52 f 429…"
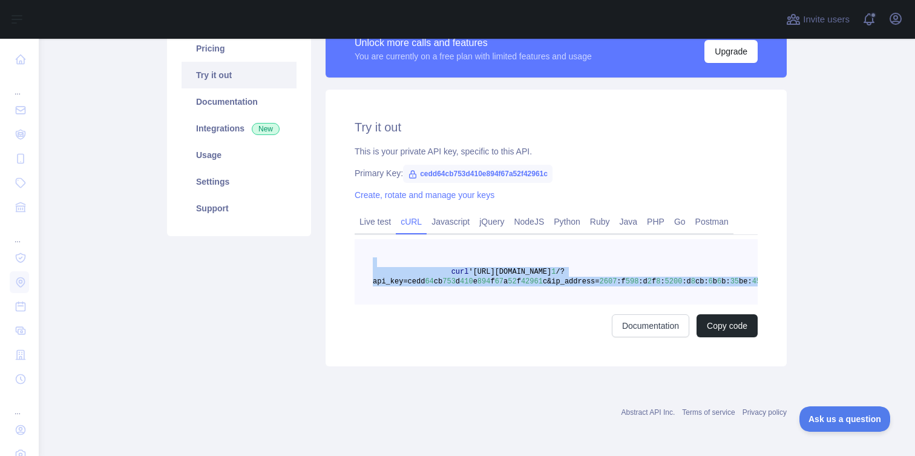
click at [551, 268] on span "'[URL][DOMAIN_NAME]" at bounding box center [510, 272] width 83 height 8
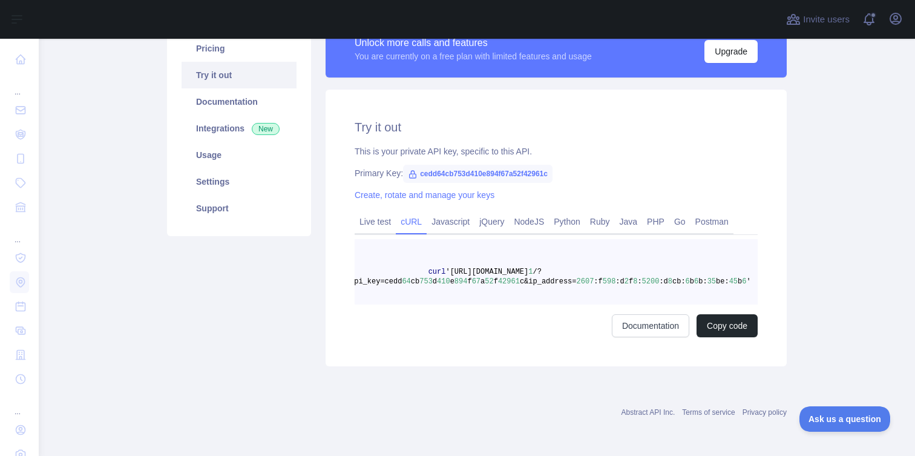
scroll to position [0, 36]
drag, startPoint x: 561, startPoint y: 273, endPoint x: 729, endPoint y: 274, distance: 168.9
click at [730, 274] on span "curl '[URL][DOMAIN_NAME] 1 /?api_key=cedd 64 cb 753 d 410 e 894 f 67 a 52 f 429…" at bounding box center [538, 277] width 401 height 18
copy span "2607 :f 598 :d 2 f 8 : 5200 :d 8 cb: 6 b 6 b: 35 be: 45 b 6"
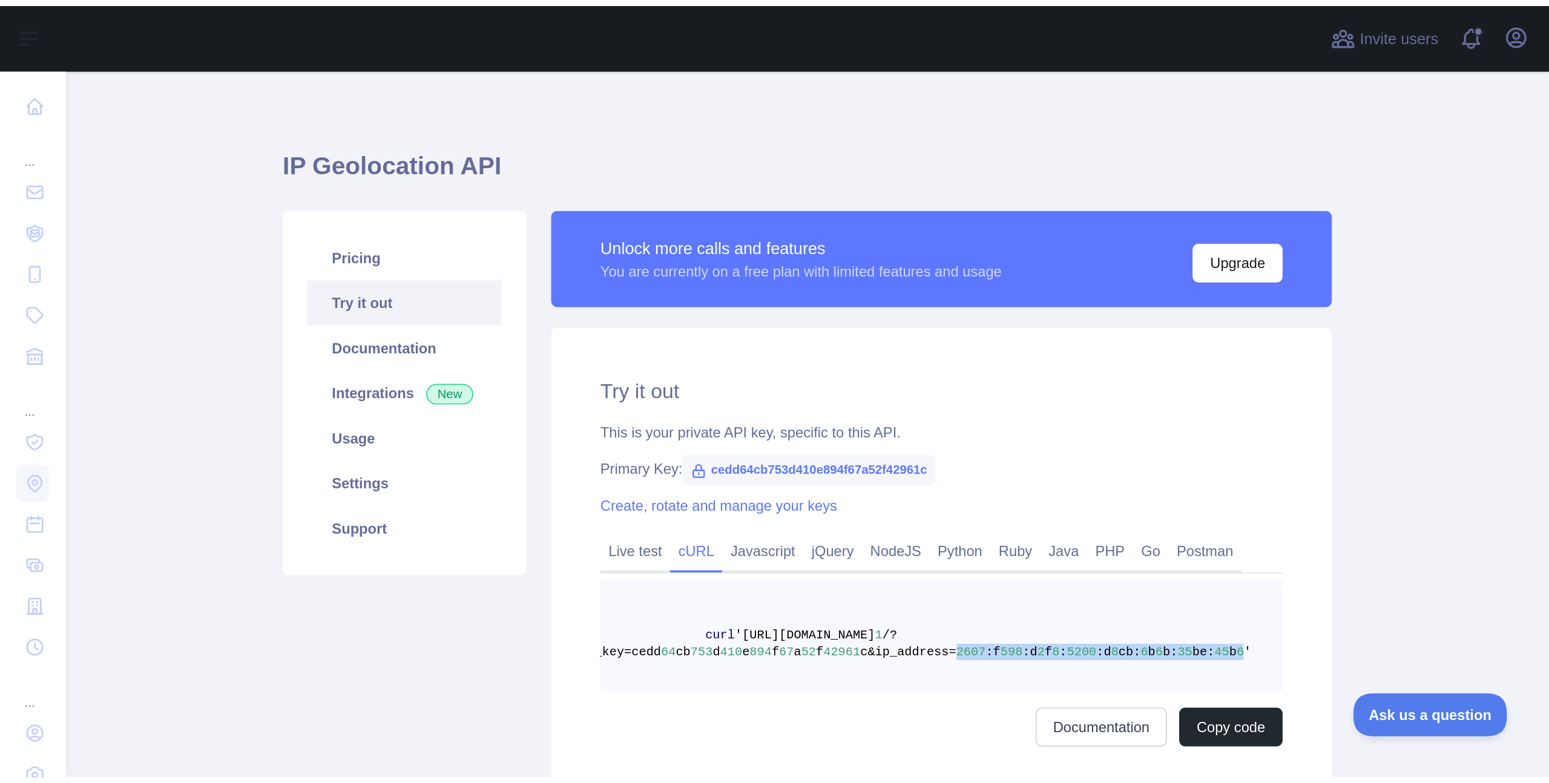
scroll to position [0, 0]
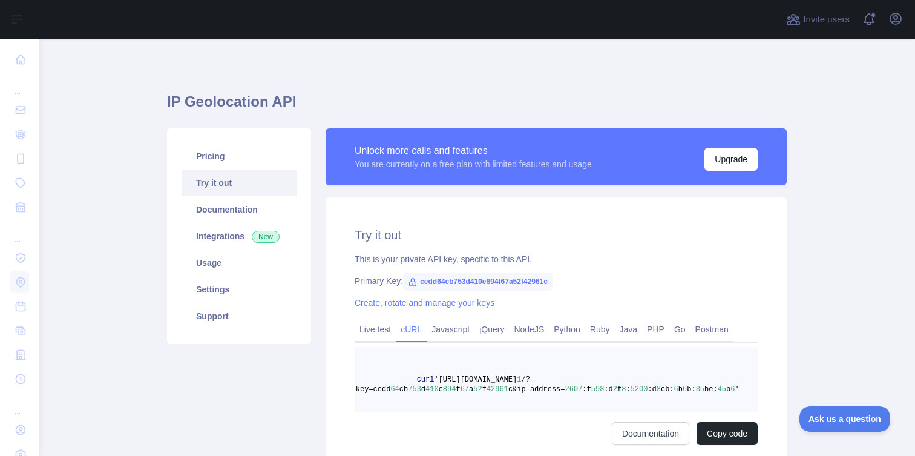
click at [670, 211] on div "Try it out This is your private API key, specific to this API. Primary Key: ced…" at bounding box center [556, 335] width 461 height 277
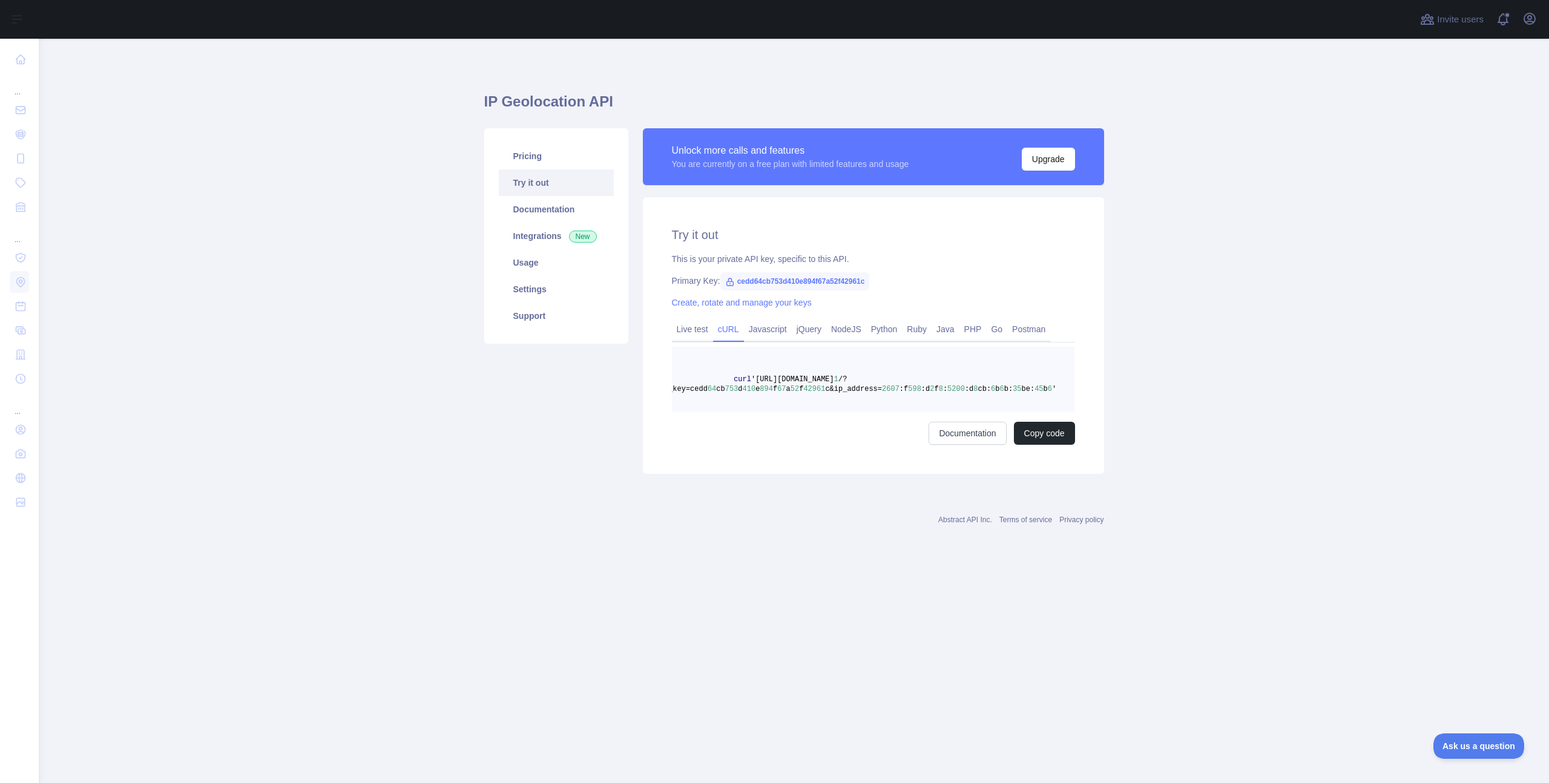
scroll to position [0, 36]
click at [800, 381] on span "'[URL][DOMAIN_NAME]" at bounding box center [792, 379] width 83 height 8
drag, startPoint x: 793, startPoint y: 380, endPoint x: 920, endPoint y: 377, distance: 127.2
click at [834, 377] on span "'[URL][DOMAIN_NAME]" at bounding box center [792, 379] width 83 height 8
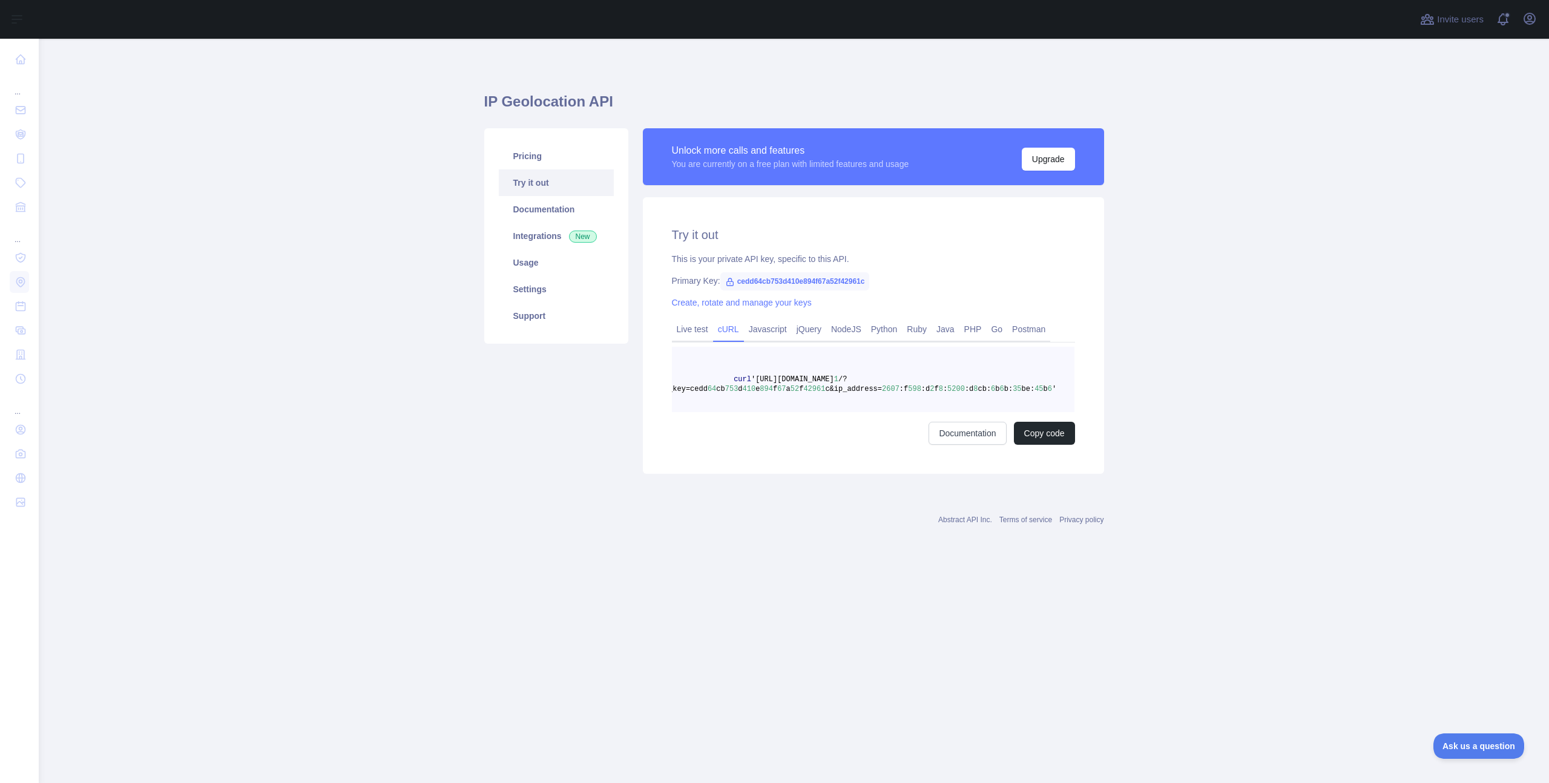
scroll to position [0, 35]
drag, startPoint x: 460, startPoint y: 104, endPoint x: 623, endPoint y: 100, distance: 162.9
click at [623, 100] on main "IP Geolocation API Pricing Try it out Documentation Integrations New Usage Sett…" at bounding box center [794, 411] width 1510 height 745
click at [623, 100] on h1 "IP Geolocation API" at bounding box center [794, 106] width 620 height 29
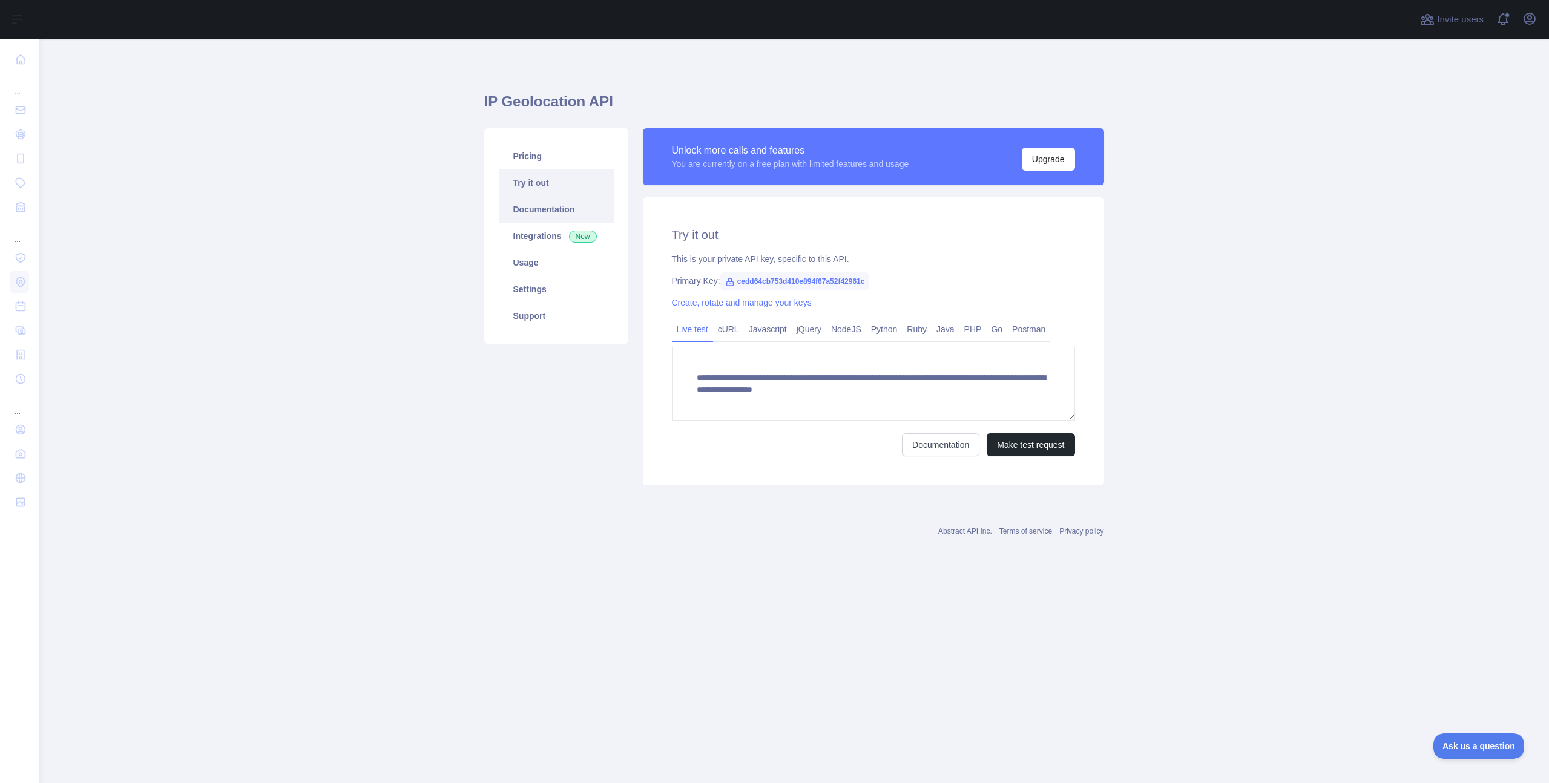
click at [562, 211] on link "Documentation" at bounding box center [556, 209] width 115 height 27
drag, startPoint x: 753, startPoint y: 380, endPoint x: 867, endPoint y: 375, distance: 114.5
click at [868, 375] on textarea "**********" at bounding box center [873, 384] width 403 height 74
